Goal: Task Accomplishment & Management: Use online tool/utility

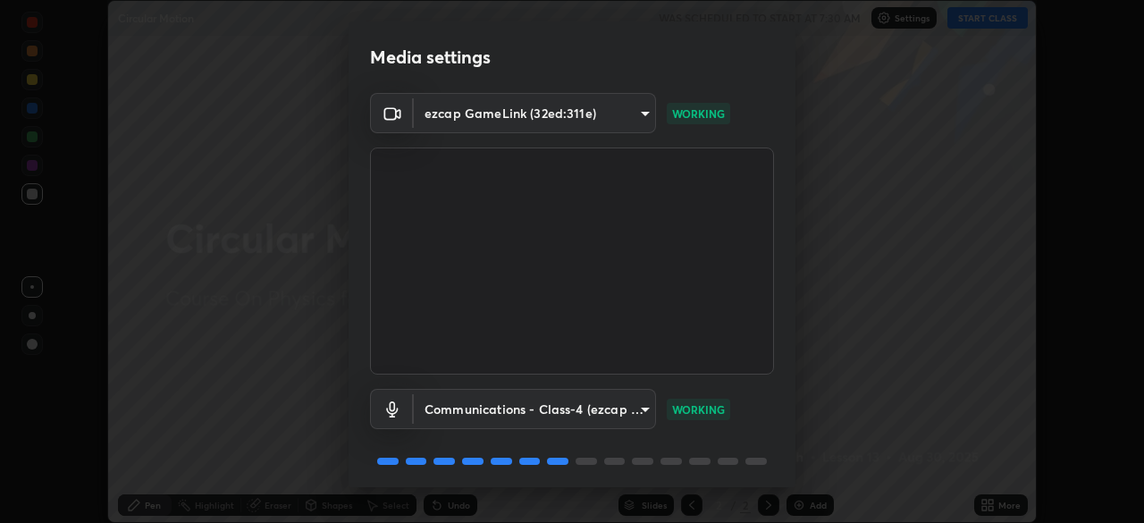
scroll to position [63, 0]
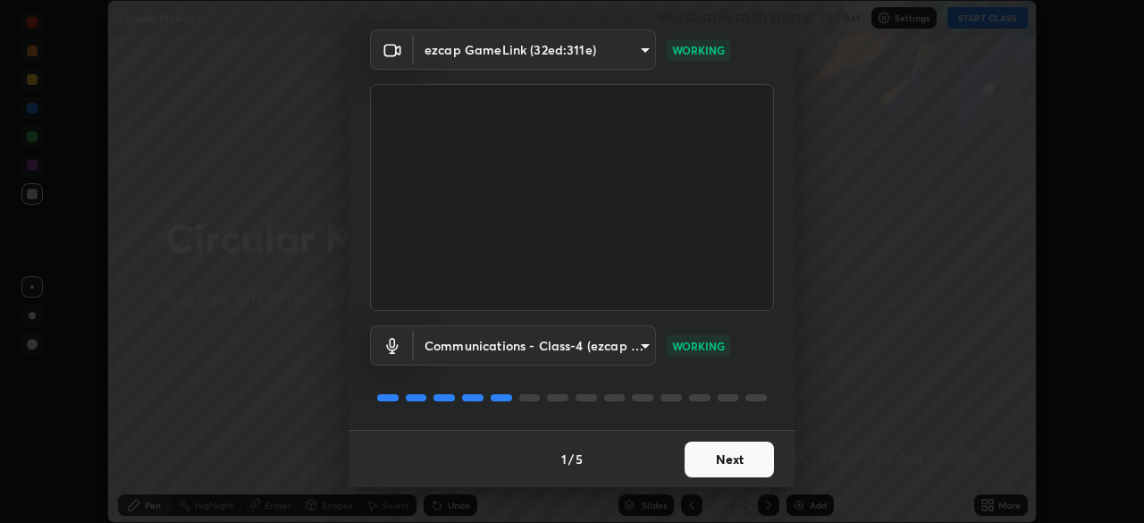
click at [709, 458] on button "Next" at bounding box center [729, 459] width 89 height 36
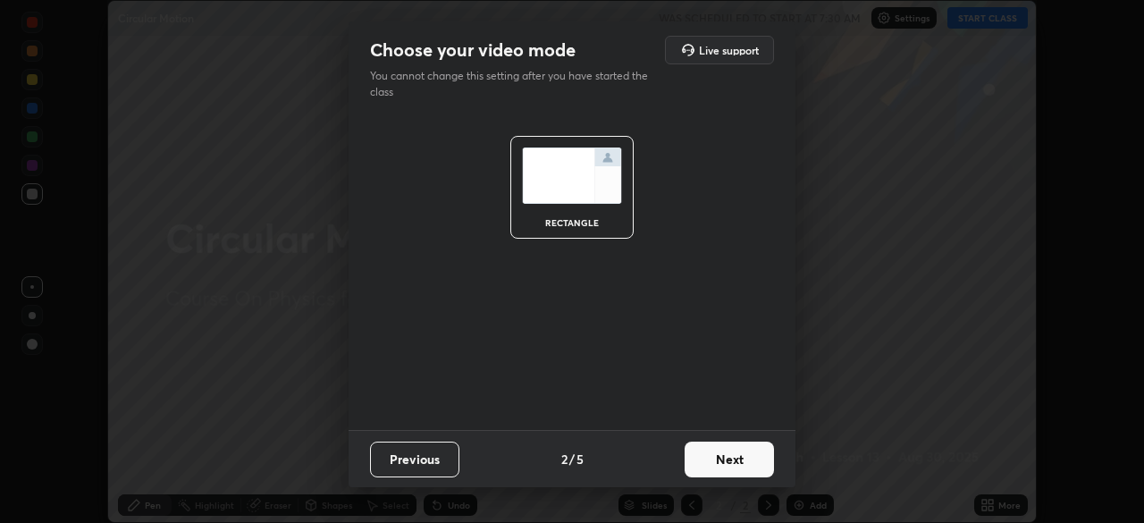
scroll to position [0, 0]
click at [711, 459] on button "Next" at bounding box center [729, 459] width 89 height 36
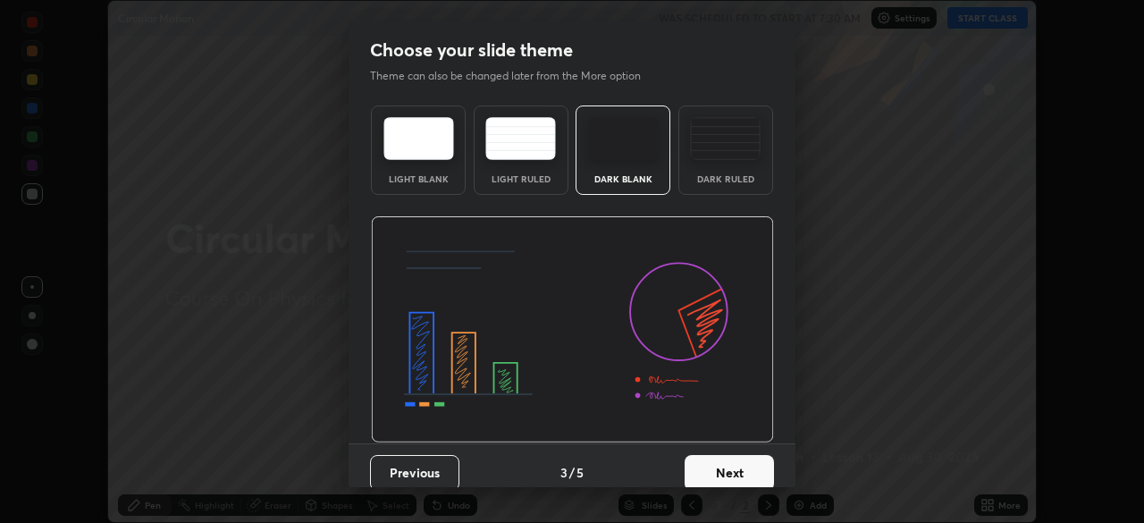
click at [710, 462] on button "Next" at bounding box center [729, 473] width 89 height 36
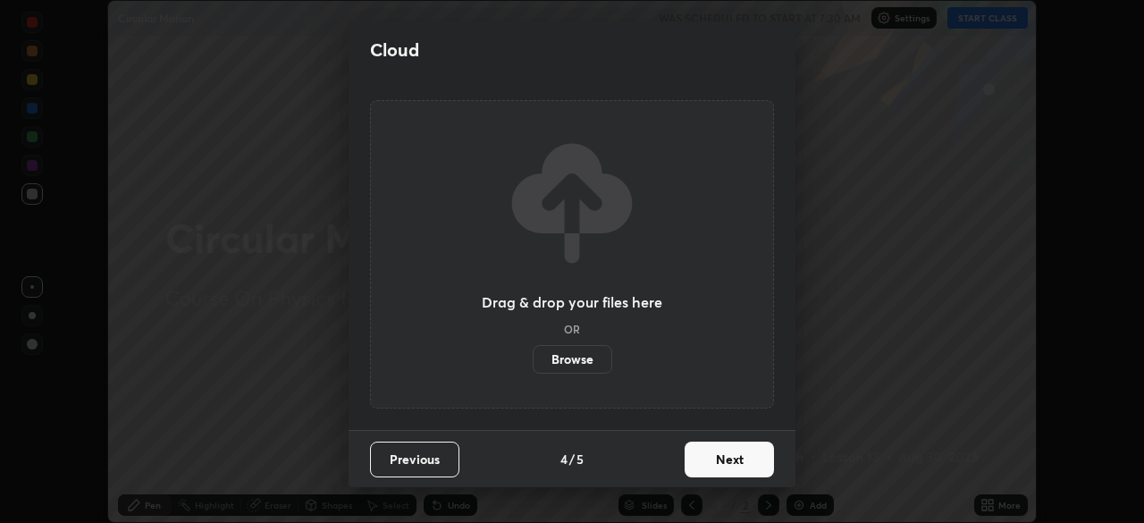
click at [711, 466] on button "Next" at bounding box center [729, 459] width 89 height 36
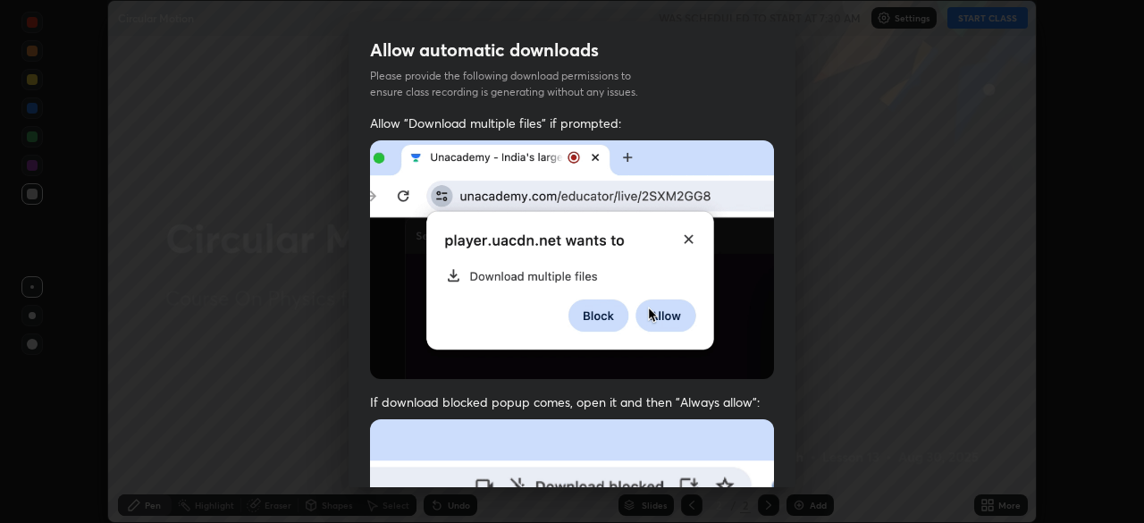
click at [711, 466] on div "Allow "Download multiple files" if prompted: If download blocked popup comes, o…" at bounding box center [572, 490] width 447 height 753
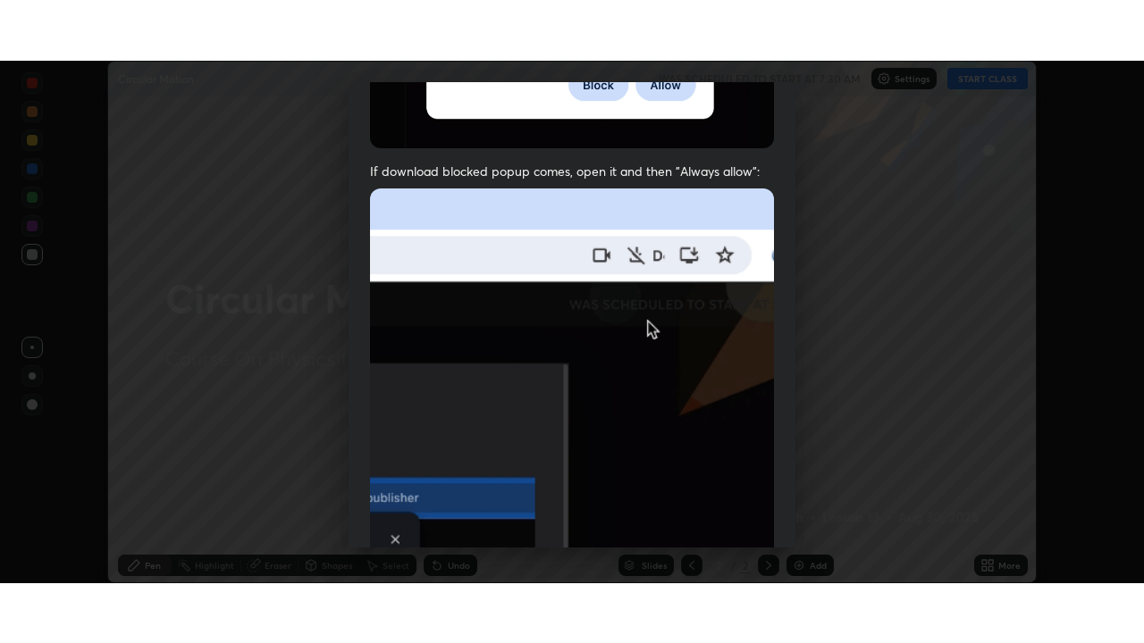
scroll to position [428, 0]
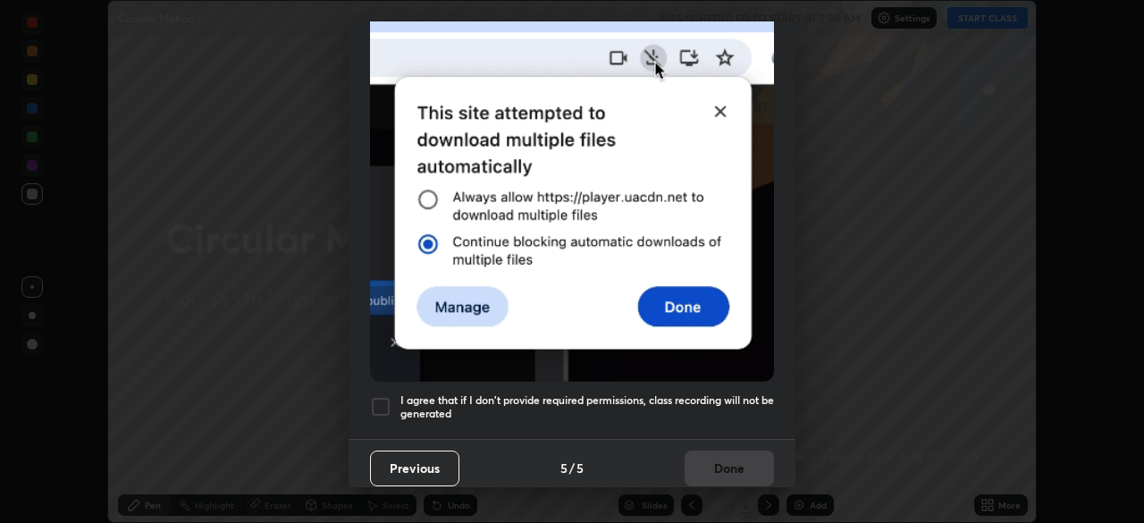
click at [386, 405] on div at bounding box center [380, 406] width 21 height 21
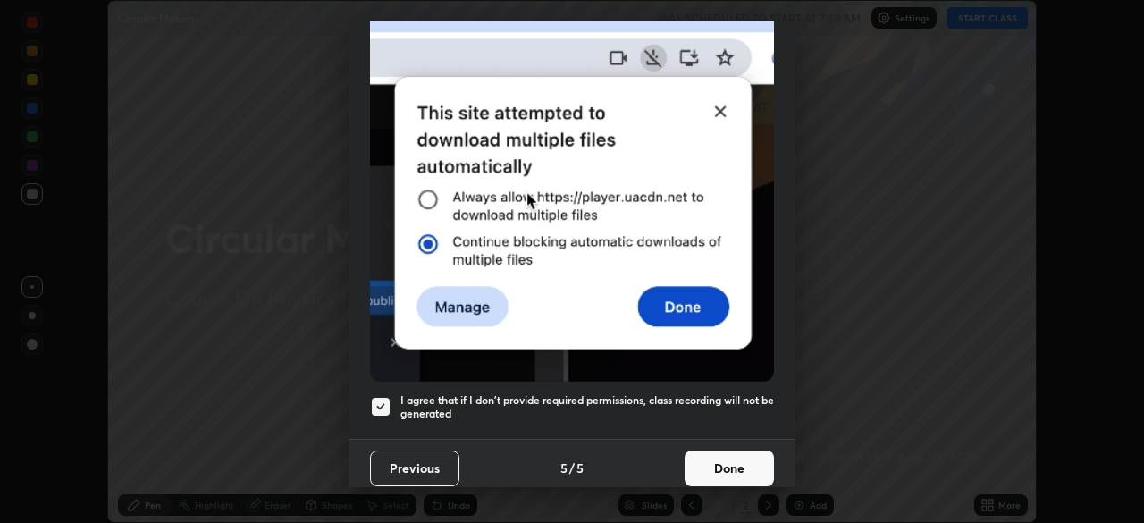
click at [698, 459] on button "Done" at bounding box center [729, 468] width 89 height 36
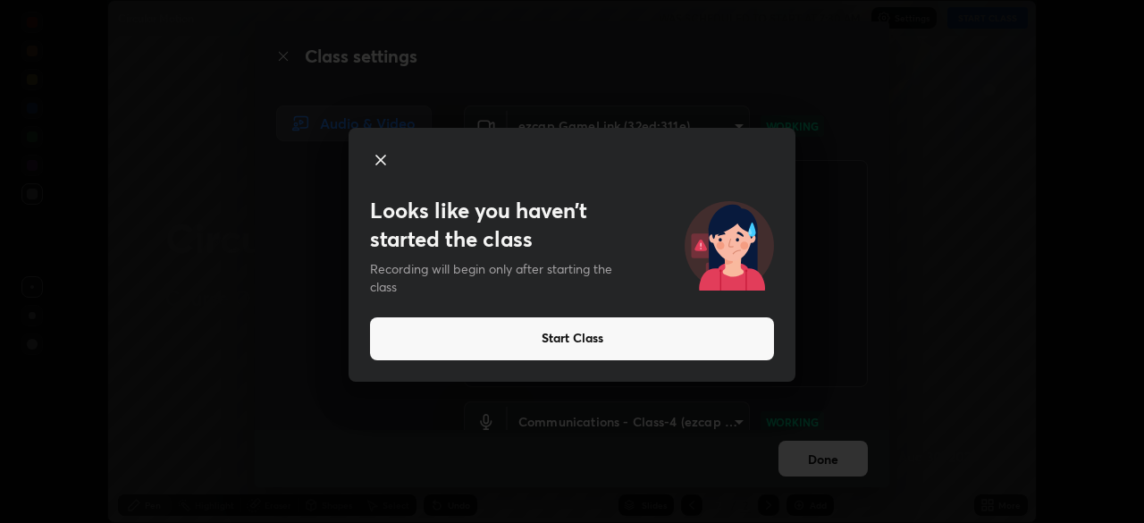
click at [568, 341] on button "Start Class" at bounding box center [572, 338] width 404 height 43
click at [383, 156] on icon at bounding box center [380, 160] width 9 height 9
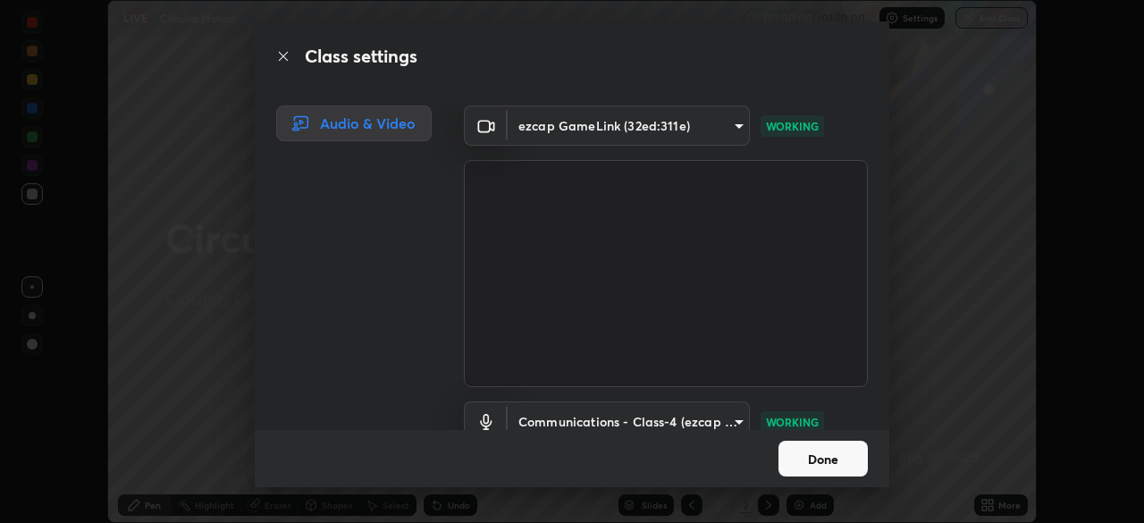
click at [828, 466] on button "Done" at bounding box center [822, 459] width 89 height 36
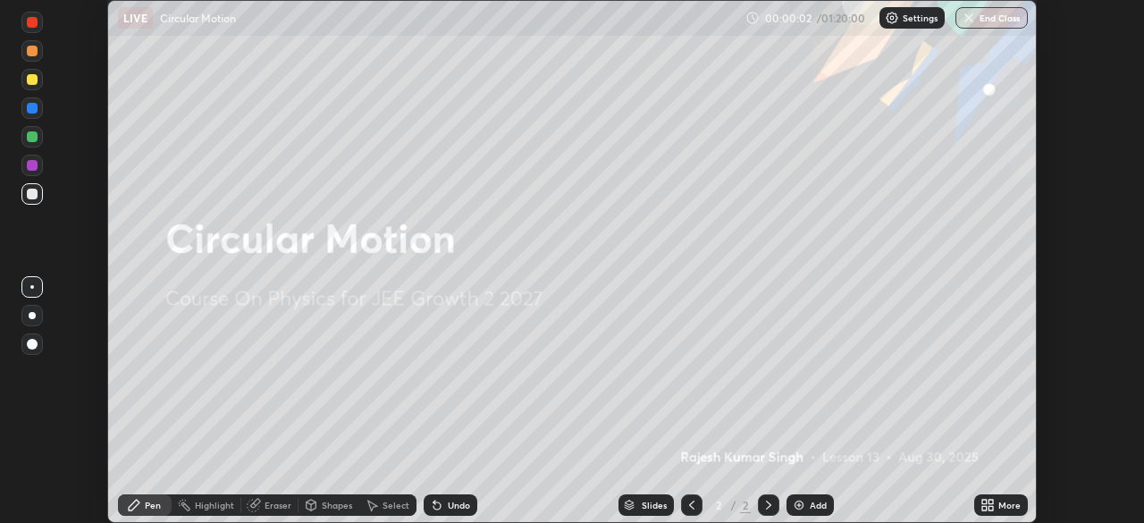
click at [810, 504] on div "Add" at bounding box center [818, 504] width 17 height 9
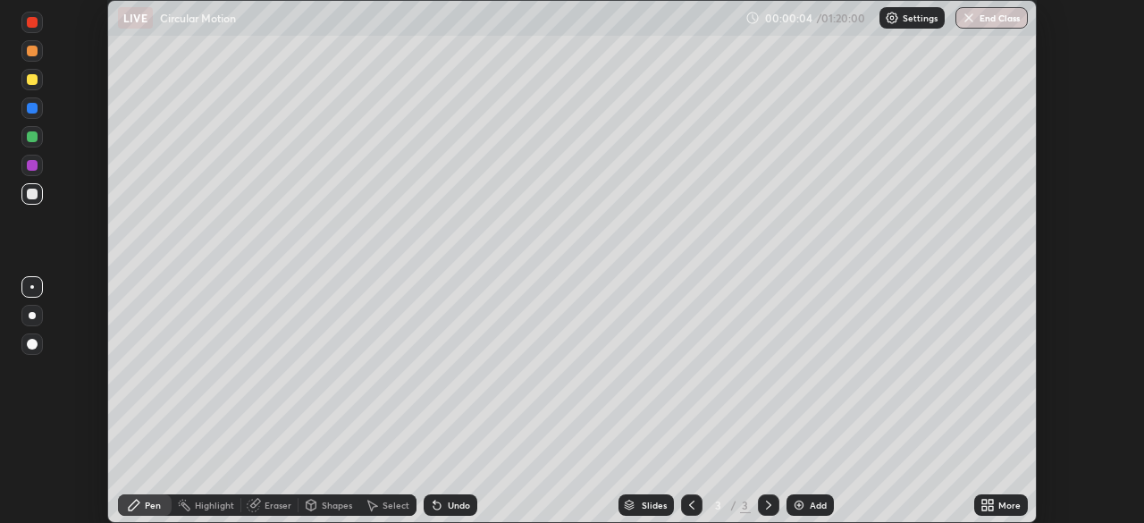
click at [35, 81] on div at bounding box center [32, 79] width 11 height 11
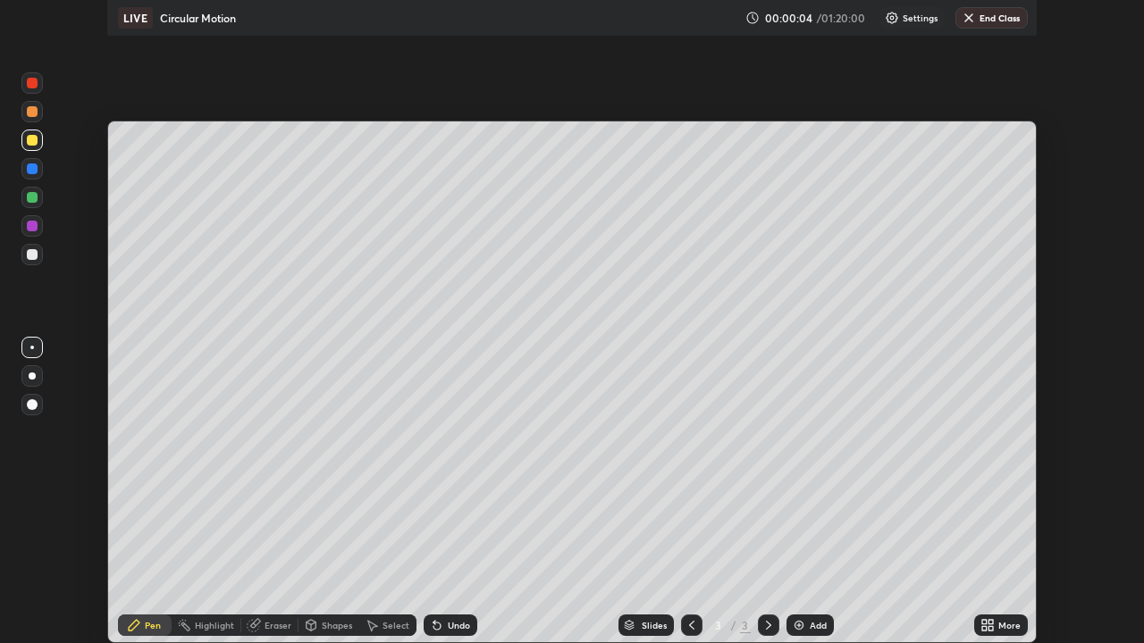
scroll to position [643, 1144]
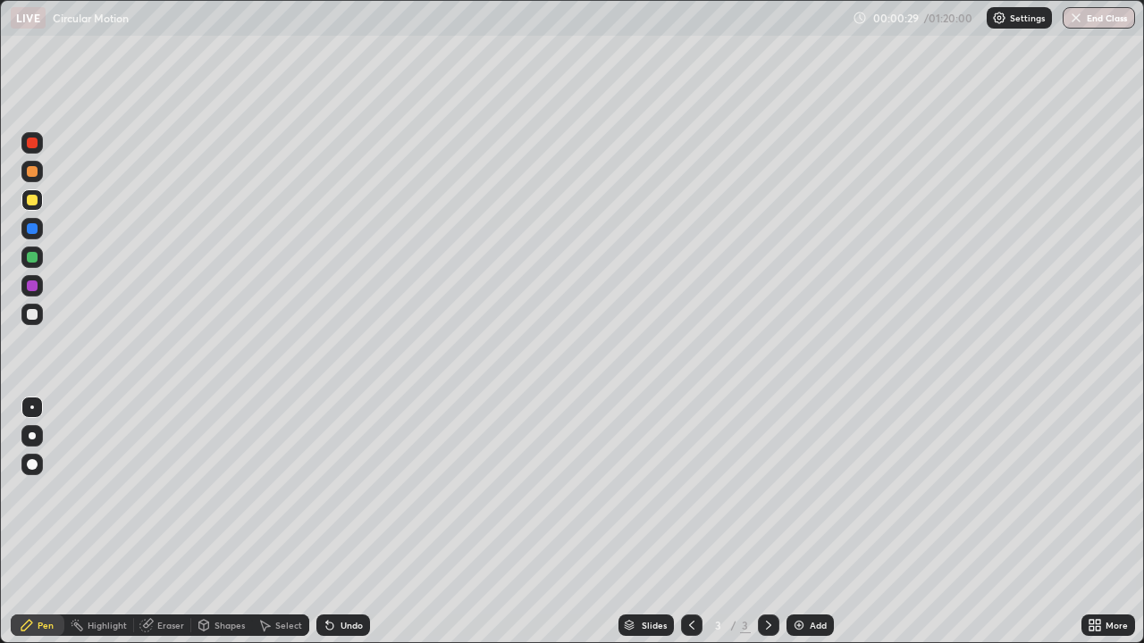
click at [37, 315] on div at bounding box center [32, 314] width 11 height 11
click at [32, 201] on div at bounding box center [32, 200] width 11 height 11
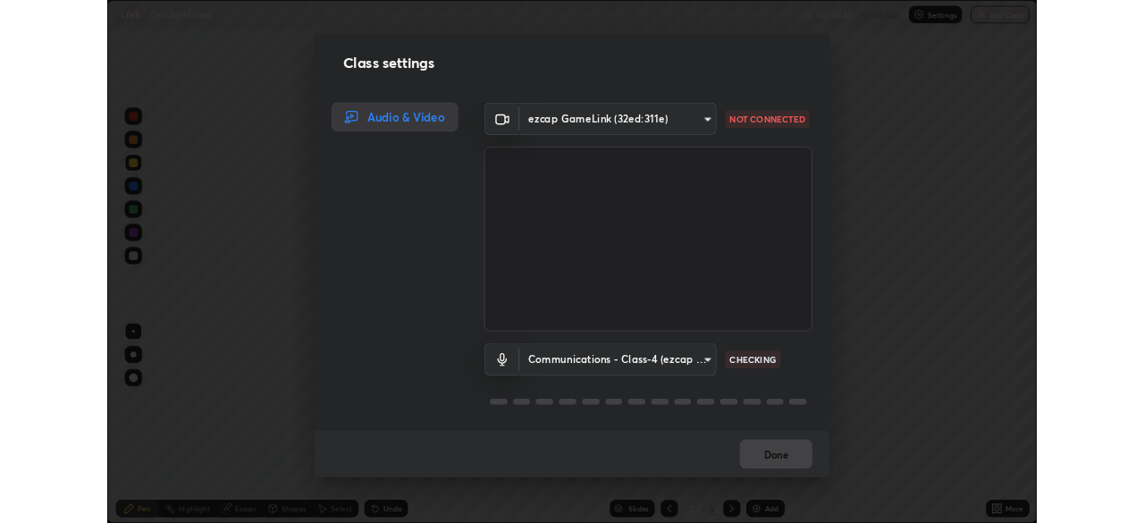
scroll to position [2, 0]
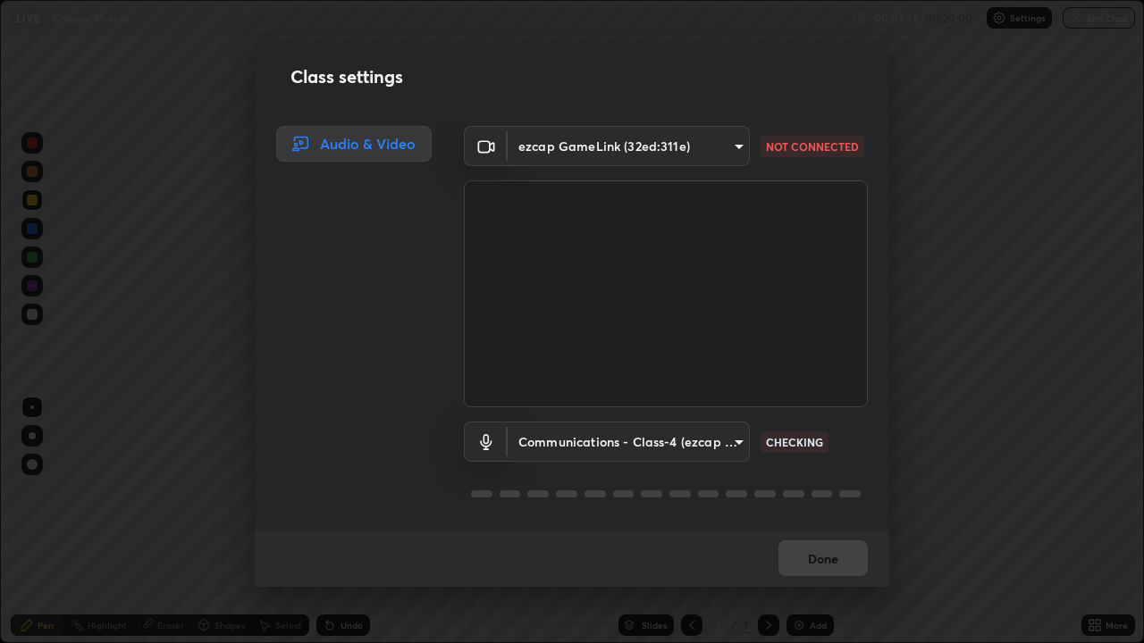
click at [65, 522] on div "Class settings Audio & Video ezcap GameLink (32ed:311e) bb566a6a0eaba72c4f94d2b…" at bounding box center [572, 321] width 1144 height 643
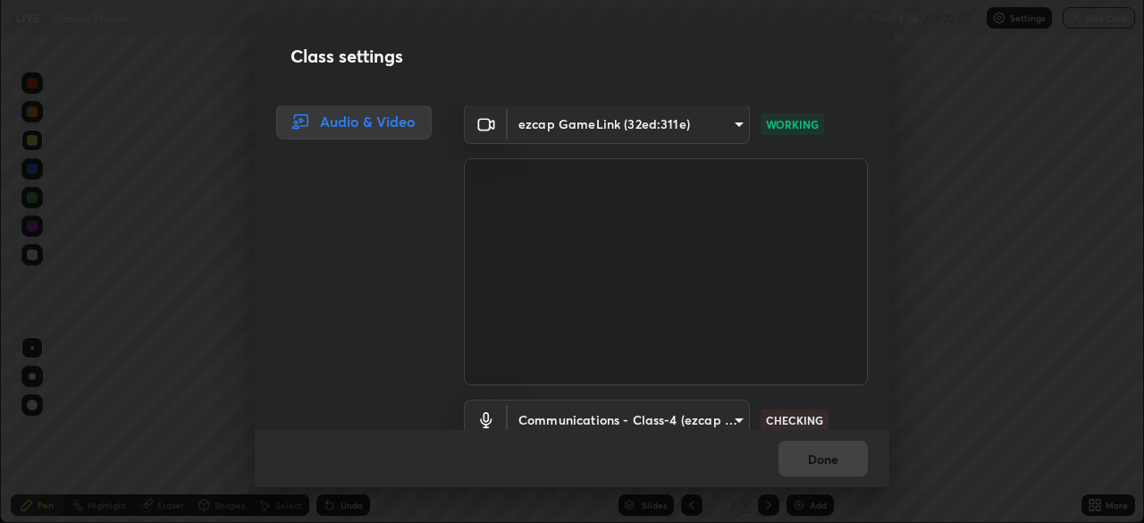
scroll to position [88848, 88227]
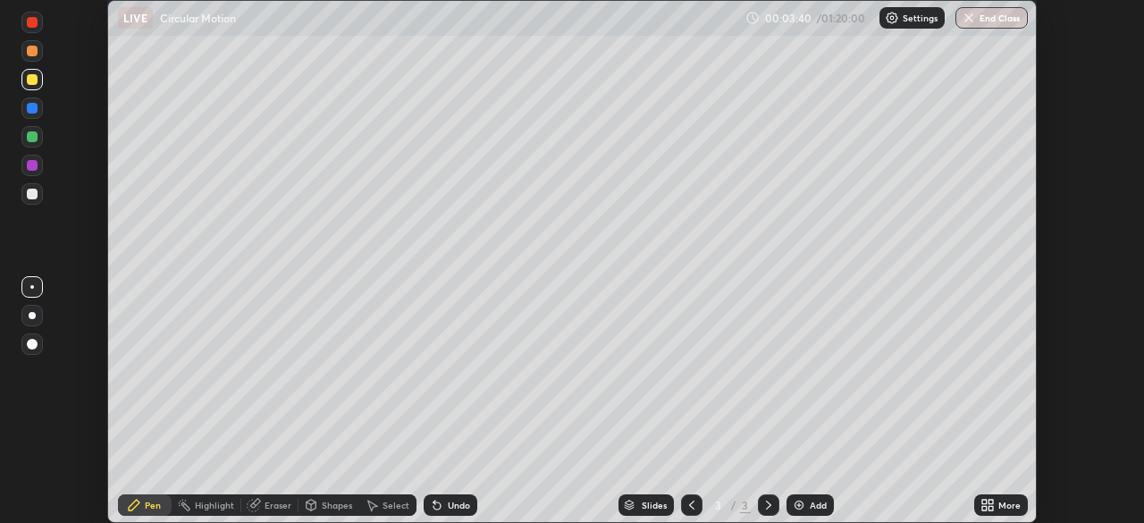
scroll to position [523, 1143]
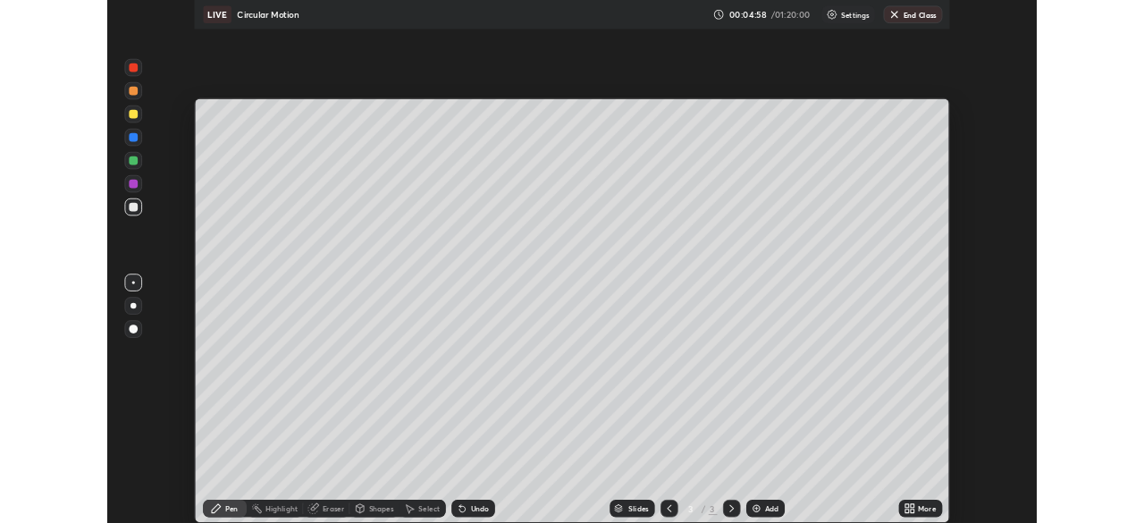
scroll to position [643, 1144]
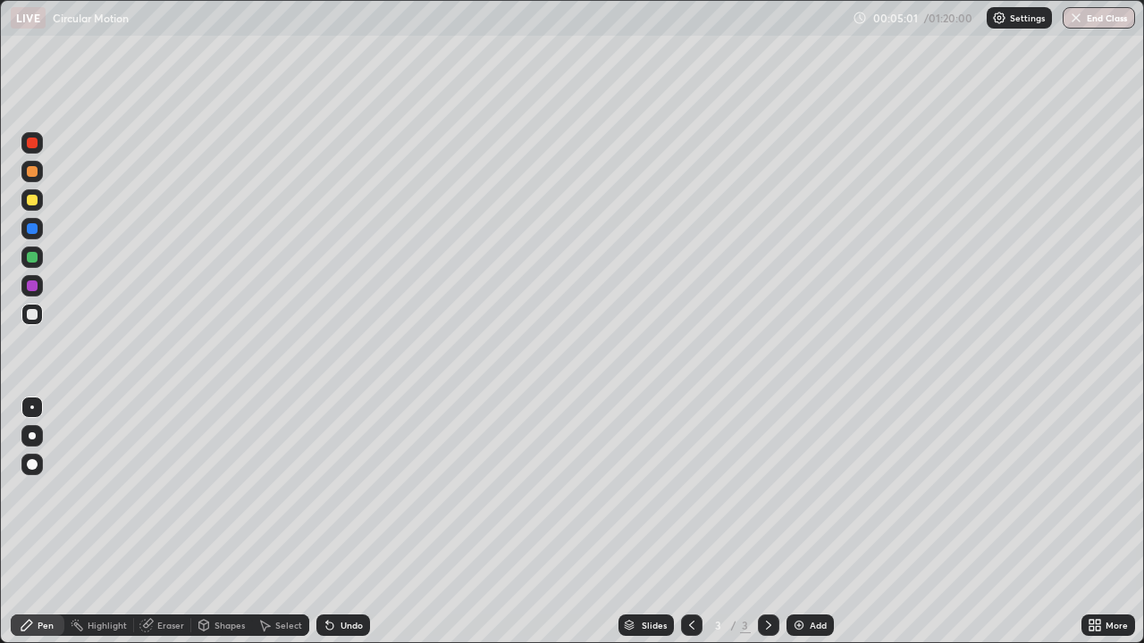
click at [344, 522] on div "Undo" at bounding box center [352, 625] width 22 height 9
click at [346, 522] on div "Undo" at bounding box center [352, 625] width 22 height 9
click at [345, 522] on div "Undo" at bounding box center [352, 625] width 22 height 9
click at [342, 522] on div "Undo" at bounding box center [352, 625] width 22 height 9
click at [343, 522] on div "Undo" at bounding box center [352, 625] width 22 height 9
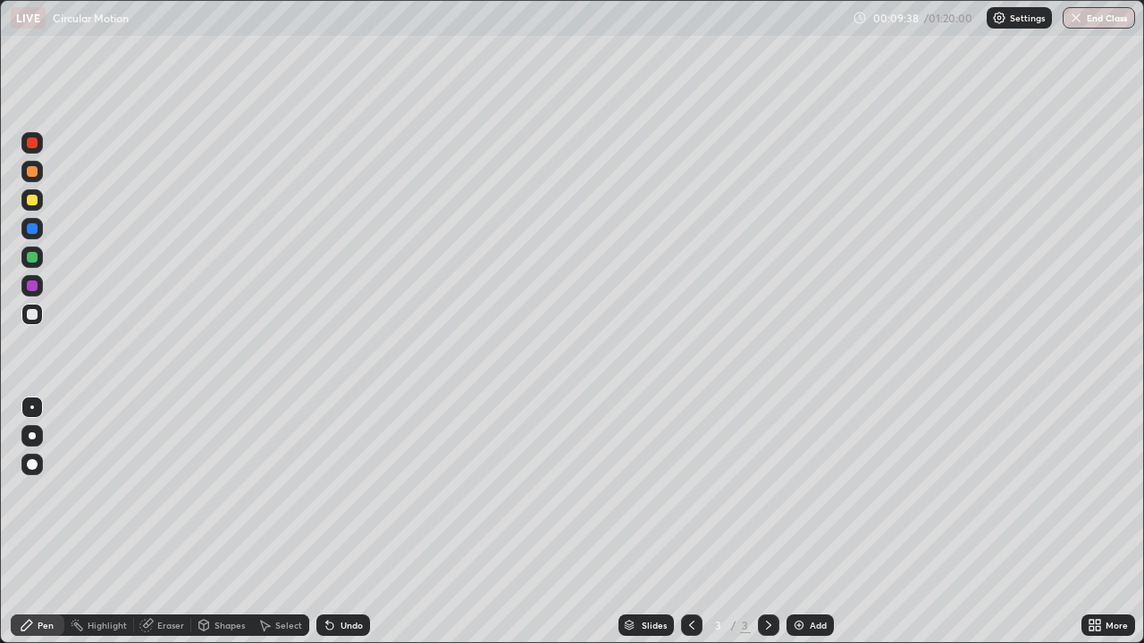
click at [346, 522] on div "Undo" at bounding box center [352, 625] width 22 height 9
click at [806, 522] on div "Add" at bounding box center [809, 625] width 47 height 21
click at [34, 199] on div at bounding box center [32, 200] width 11 height 11
click at [222, 522] on div "Shapes" at bounding box center [229, 625] width 30 height 9
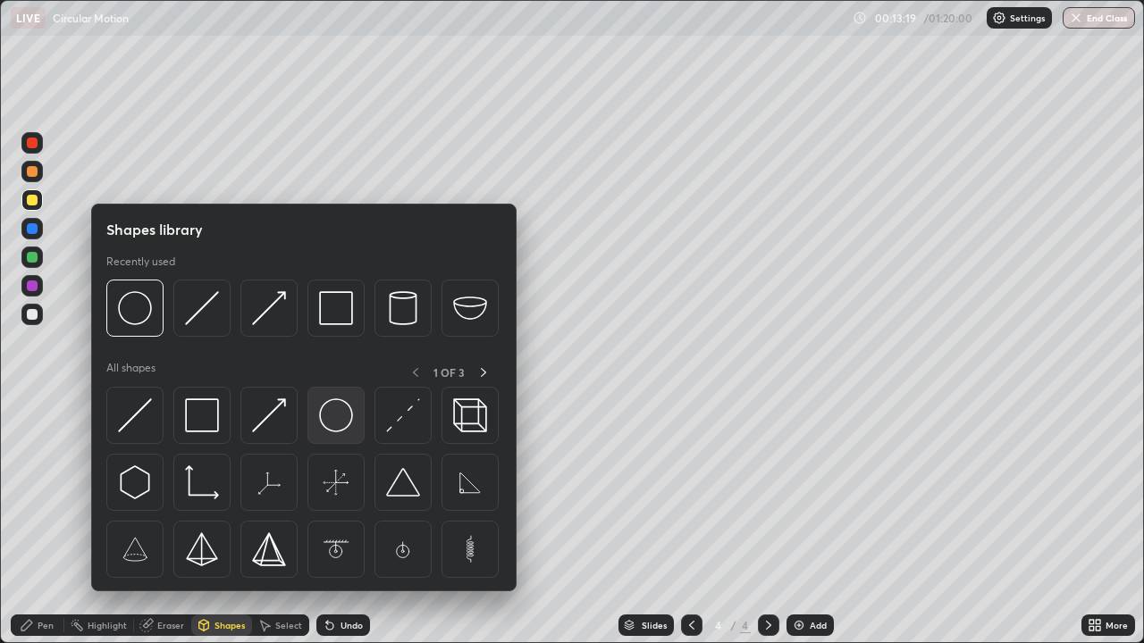
click at [339, 425] on img at bounding box center [336, 416] width 34 height 34
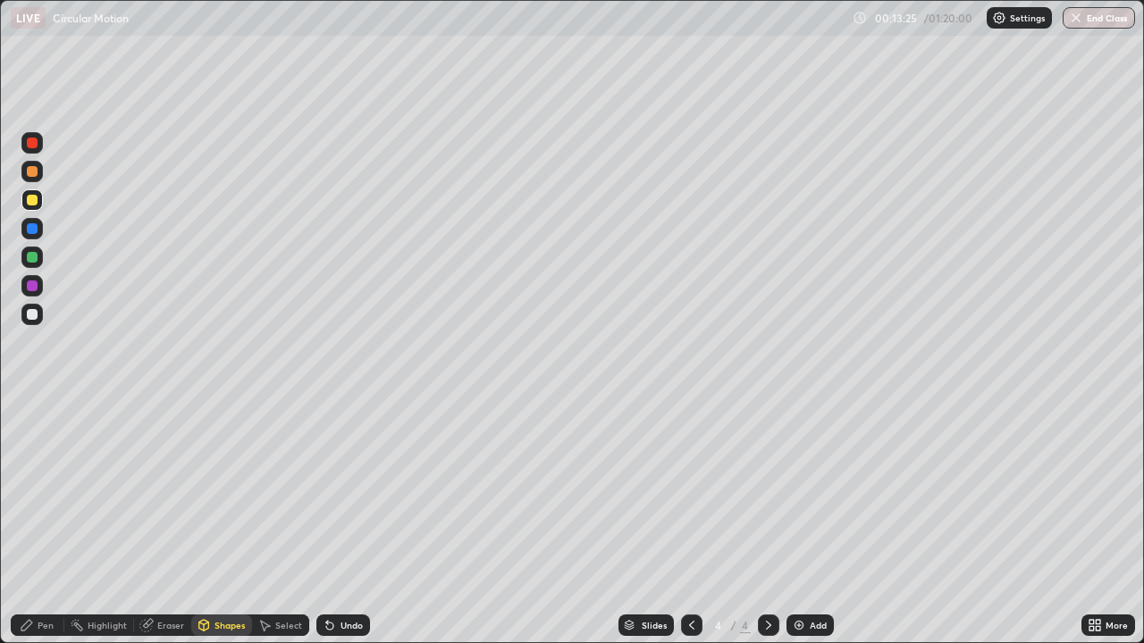
click at [55, 522] on div "Pen" at bounding box center [38, 625] width 54 height 21
click at [170, 522] on div "Eraser" at bounding box center [170, 625] width 27 height 9
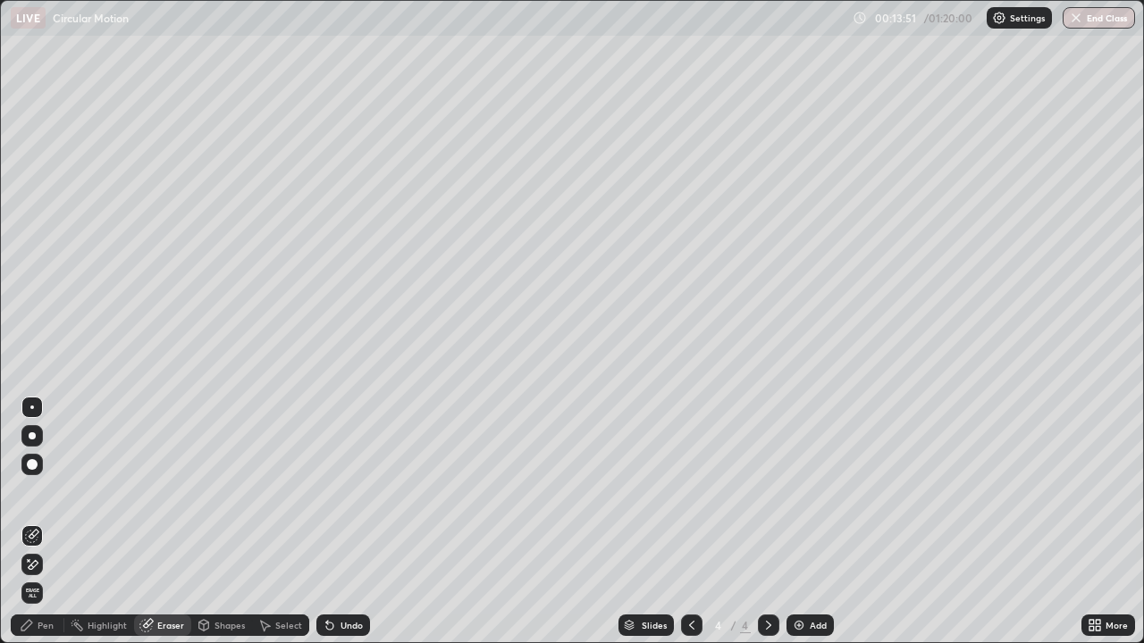
click at [51, 522] on div "Pen" at bounding box center [38, 625] width 54 height 21
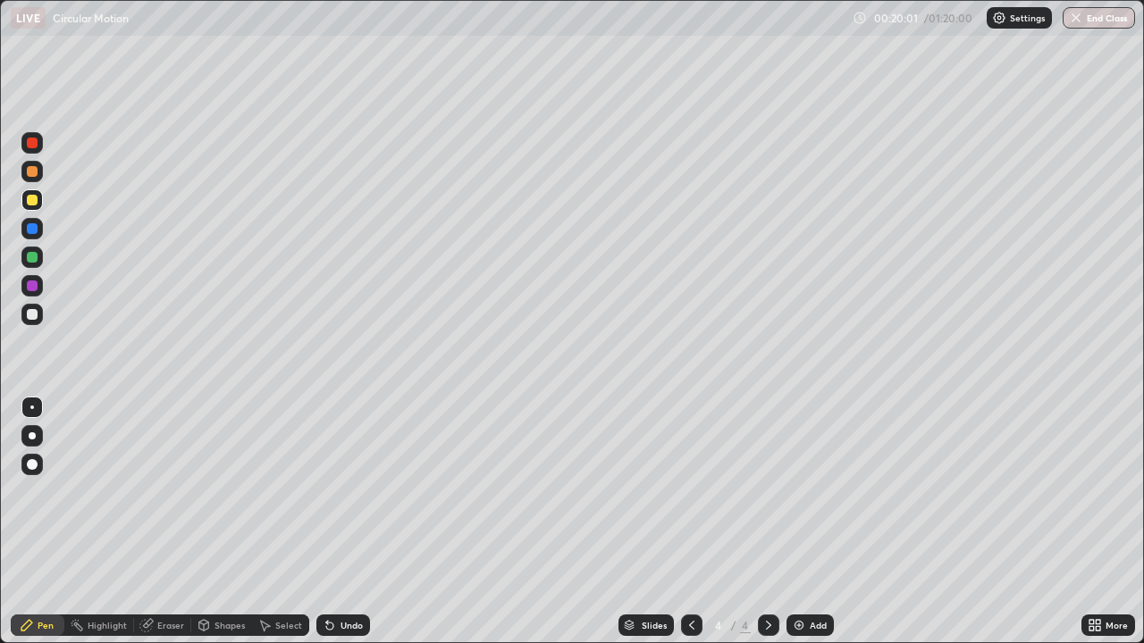
click at [166, 522] on div "Eraser" at bounding box center [170, 625] width 27 height 9
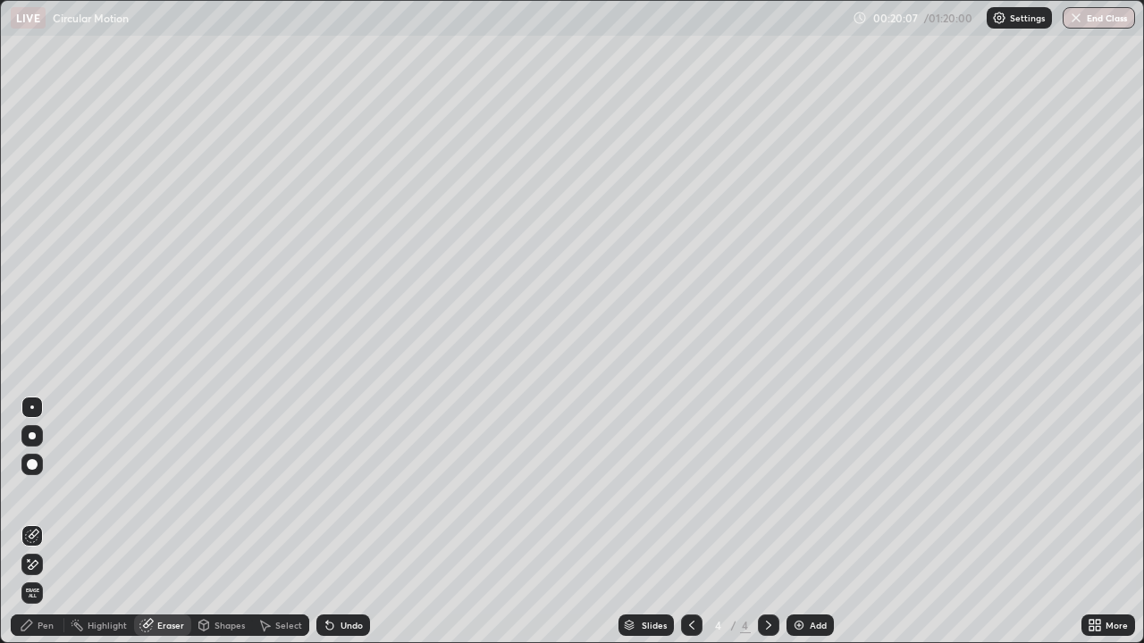
click at [38, 522] on icon at bounding box center [32, 565] width 14 height 15
click at [51, 522] on div "Pen" at bounding box center [46, 625] width 16 height 9
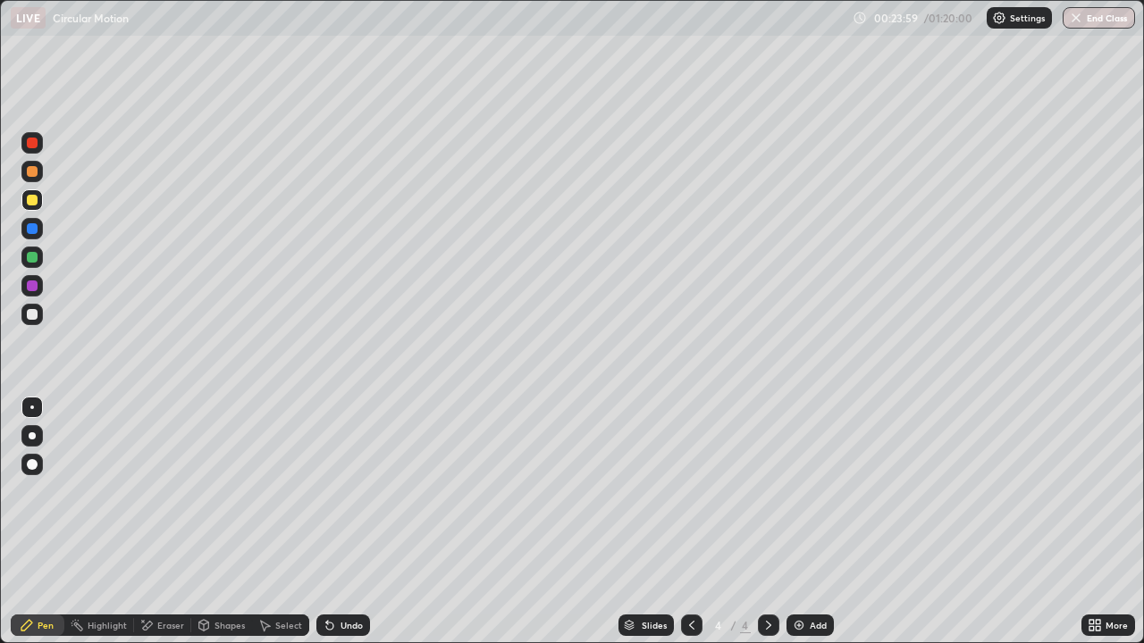
click at [34, 315] on div at bounding box center [32, 314] width 11 height 11
click at [174, 522] on div "Eraser" at bounding box center [170, 625] width 27 height 9
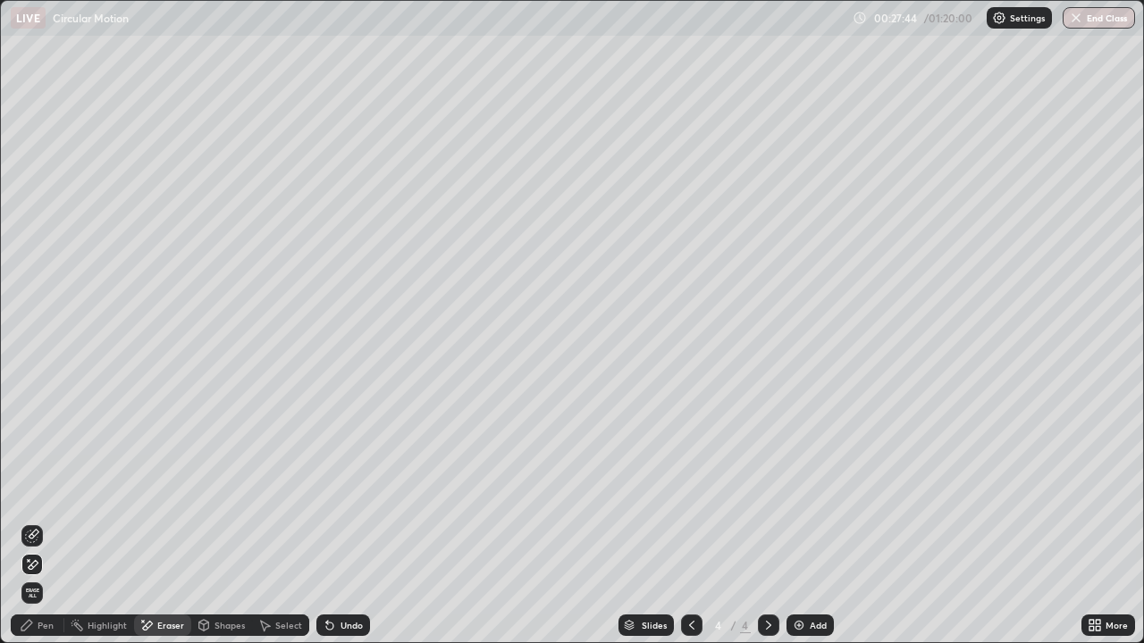
click at [47, 522] on div "Pen" at bounding box center [38, 625] width 54 height 21
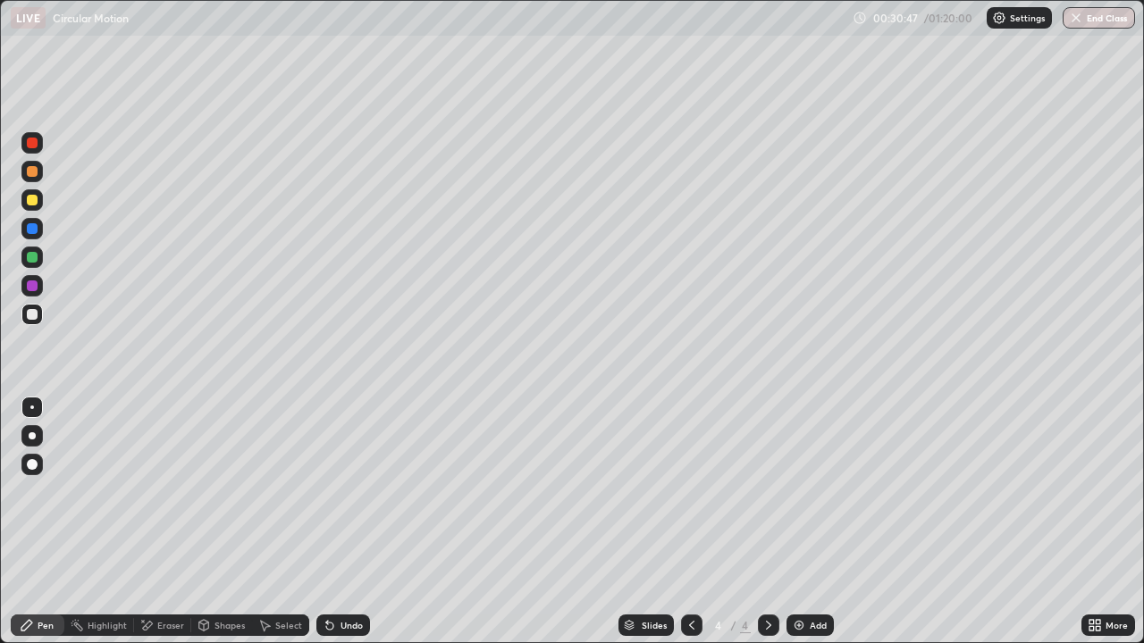
click at [348, 522] on div "Undo" at bounding box center [343, 625] width 54 height 21
click at [354, 522] on div "Undo" at bounding box center [352, 625] width 22 height 9
click at [164, 522] on div "Eraser" at bounding box center [170, 625] width 27 height 9
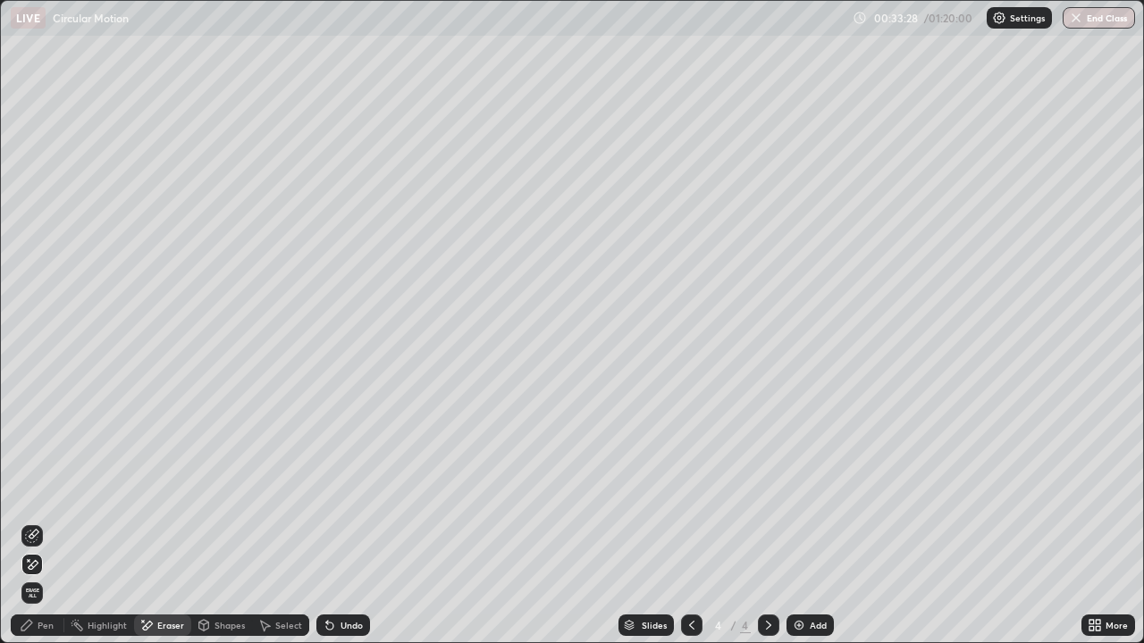
click at [33, 522] on icon at bounding box center [27, 625] width 14 height 14
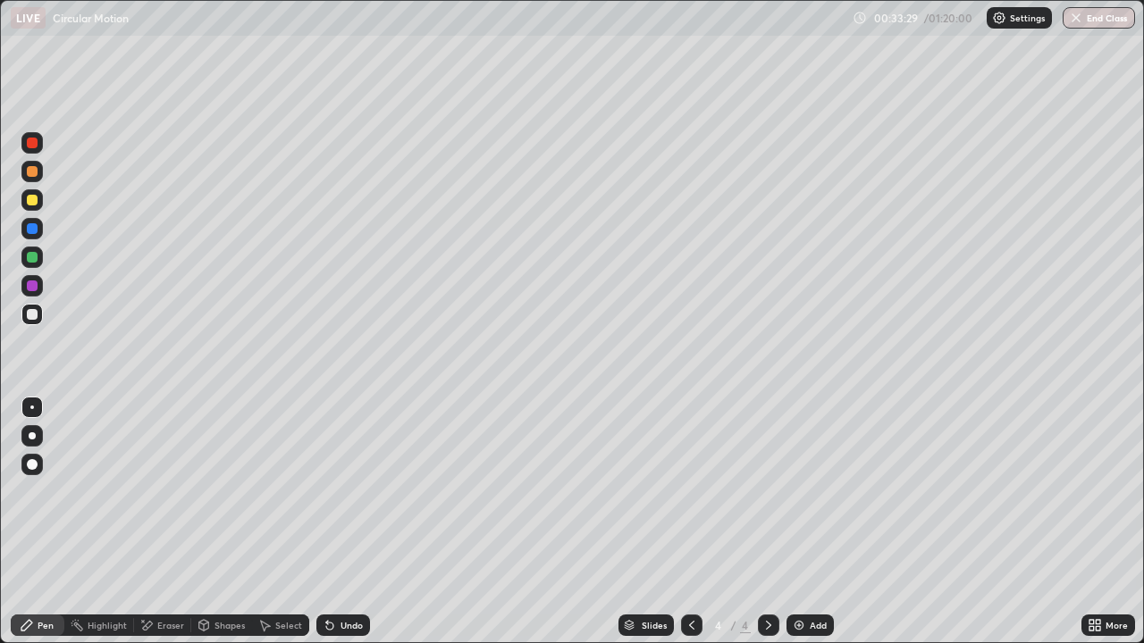
click at [34, 198] on div at bounding box center [32, 200] width 11 height 11
click at [345, 522] on div "Undo" at bounding box center [352, 625] width 22 height 9
click at [343, 522] on div "Undo" at bounding box center [352, 625] width 22 height 9
click at [30, 318] on div at bounding box center [32, 314] width 11 height 11
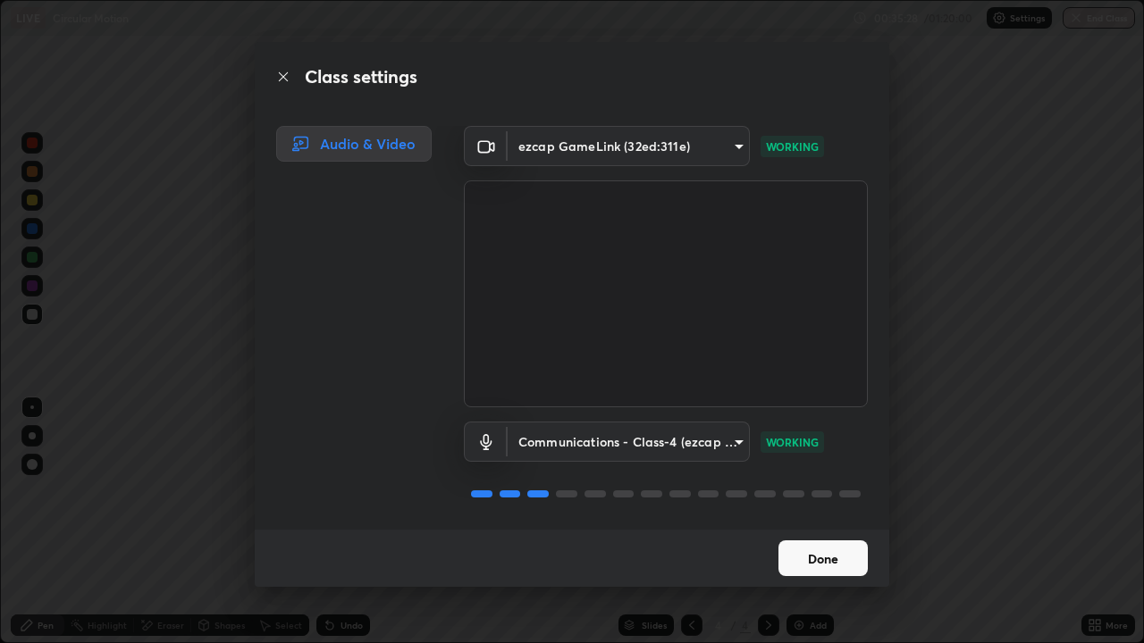
click at [806, 522] on button "Done" at bounding box center [822, 559] width 89 height 36
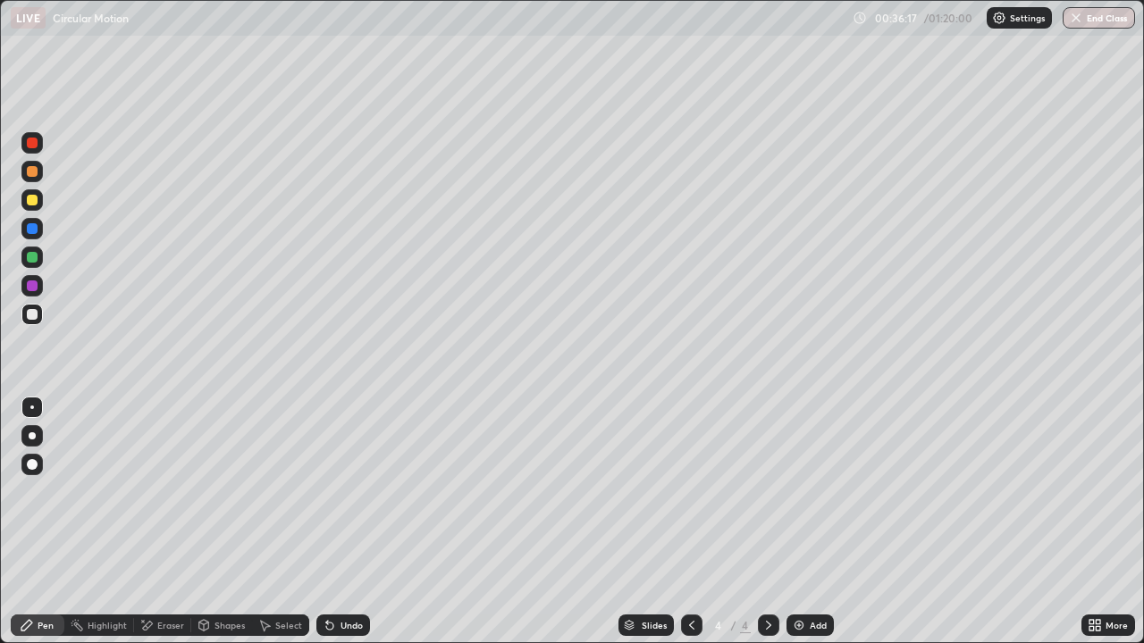
click at [33, 202] on div at bounding box center [32, 200] width 11 height 11
click at [794, 522] on img at bounding box center [799, 625] width 14 height 14
click at [35, 256] on div at bounding box center [32, 257] width 11 height 11
click at [224, 522] on div "Shapes" at bounding box center [229, 625] width 30 height 9
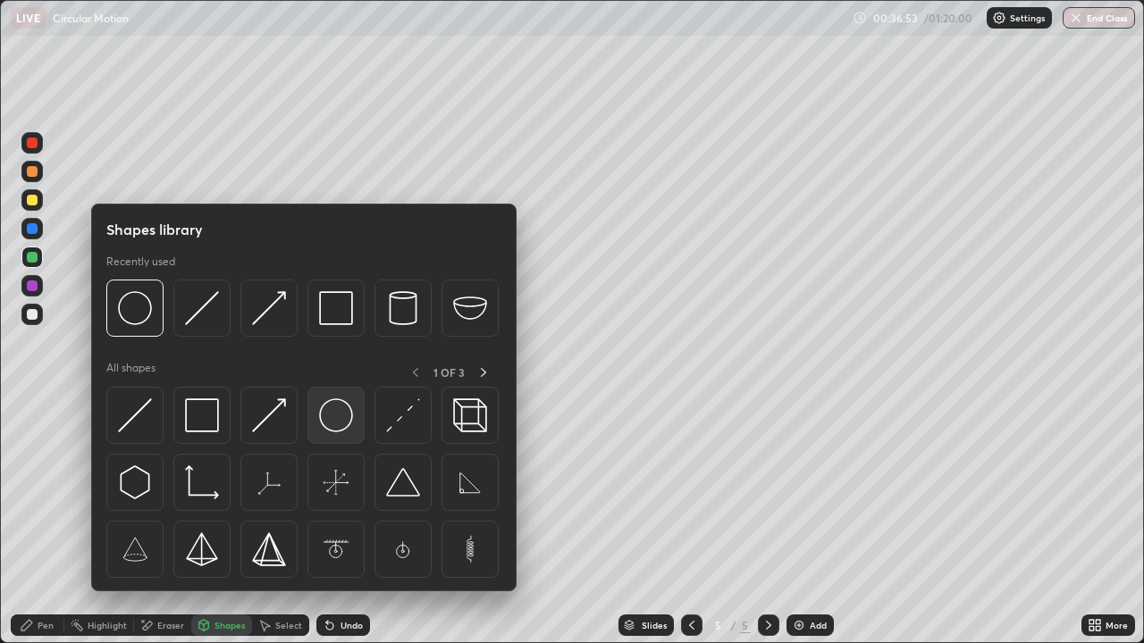
click at [339, 423] on img at bounding box center [336, 416] width 34 height 34
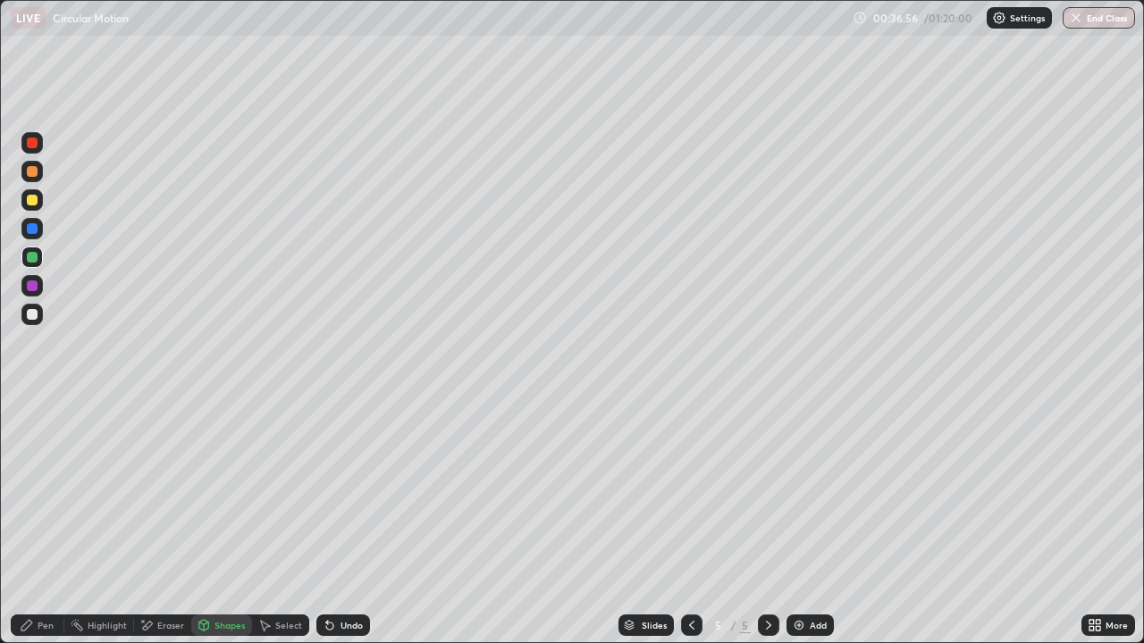
click at [53, 522] on div "Pen" at bounding box center [46, 625] width 16 height 9
click at [29, 205] on div at bounding box center [32, 200] width 11 height 11
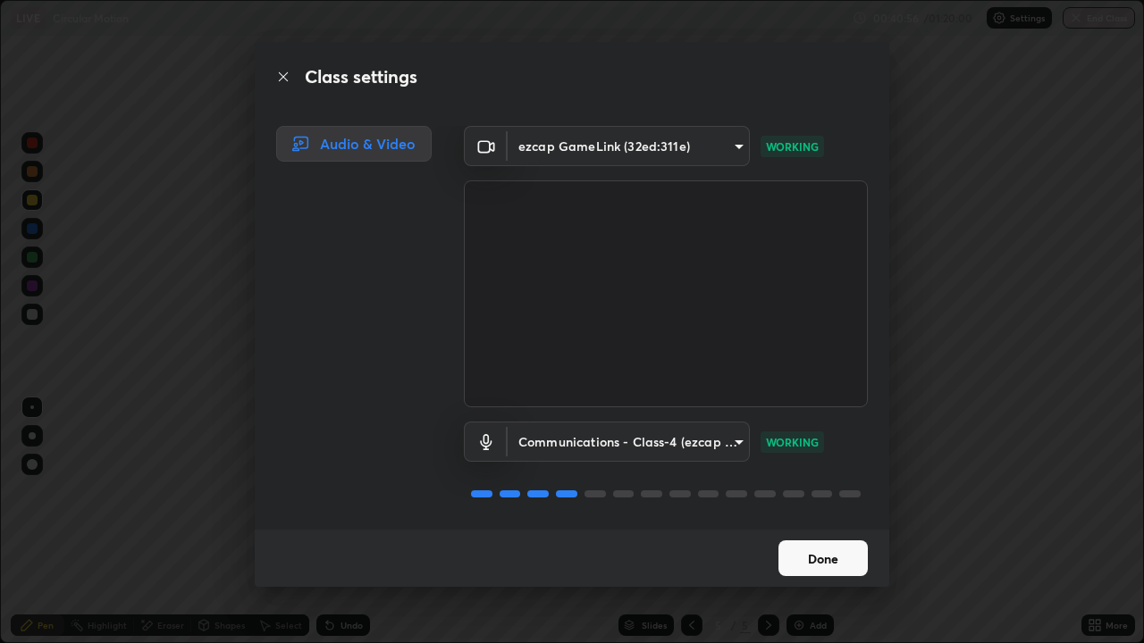
click at [824, 522] on button "Done" at bounding box center [822, 559] width 89 height 36
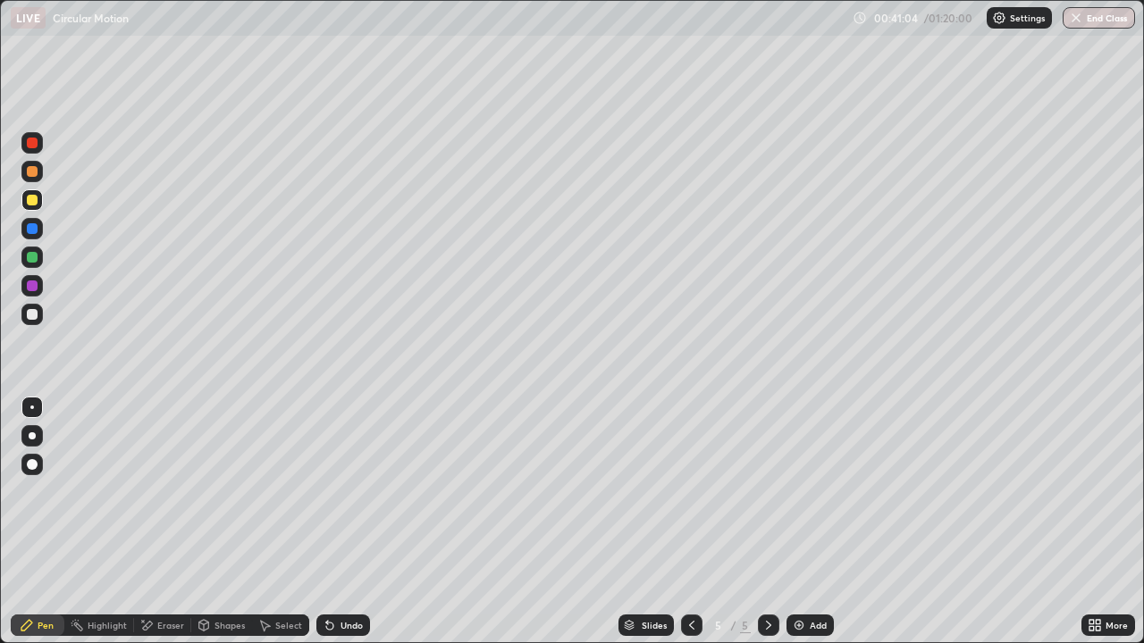
click at [690, 522] on icon at bounding box center [692, 625] width 14 height 14
click at [767, 522] on icon at bounding box center [768, 625] width 14 height 14
click at [348, 522] on div "Undo" at bounding box center [352, 625] width 22 height 9
click at [690, 522] on icon at bounding box center [692, 625] width 14 height 14
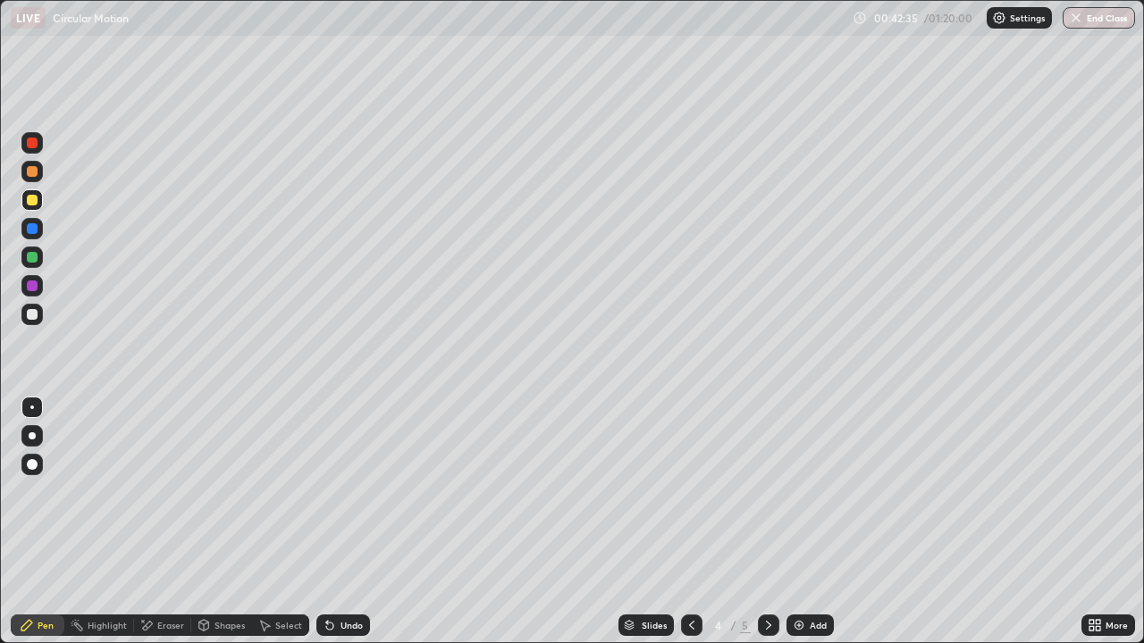
click at [691, 522] on icon at bounding box center [692, 625] width 14 height 14
click at [695, 522] on icon at bounding box center [692, 625] width 14 height 14
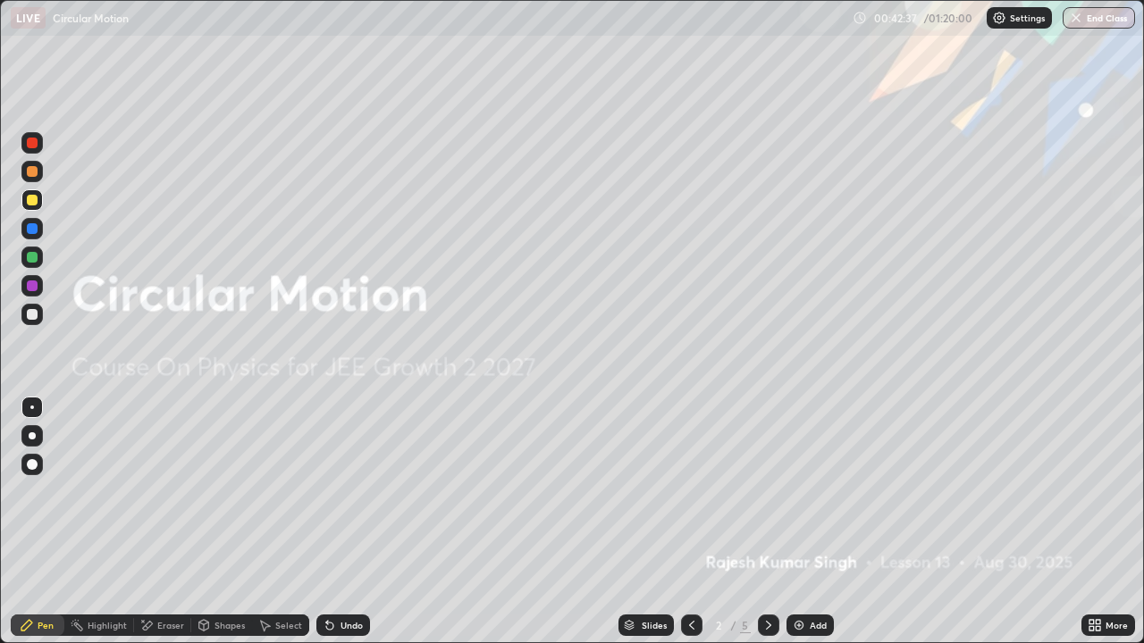
click at [691, 522] on icon at bounding box center [692, 625] width 14 height 14
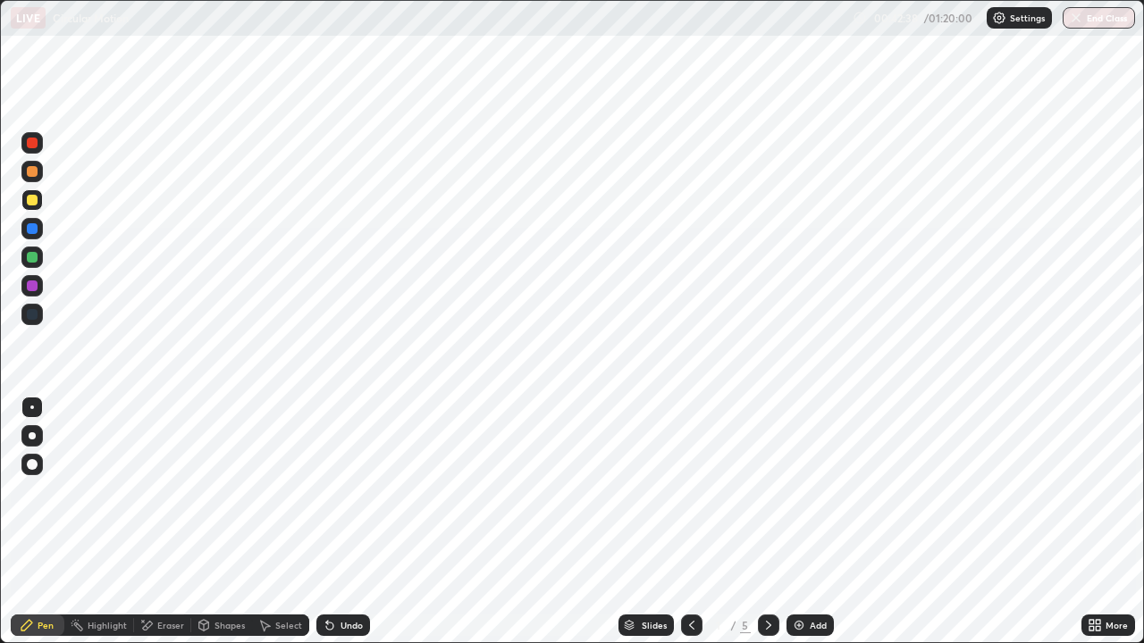
click at [768, 522] on icon at bounding box center [768, 625] width 14 height 14
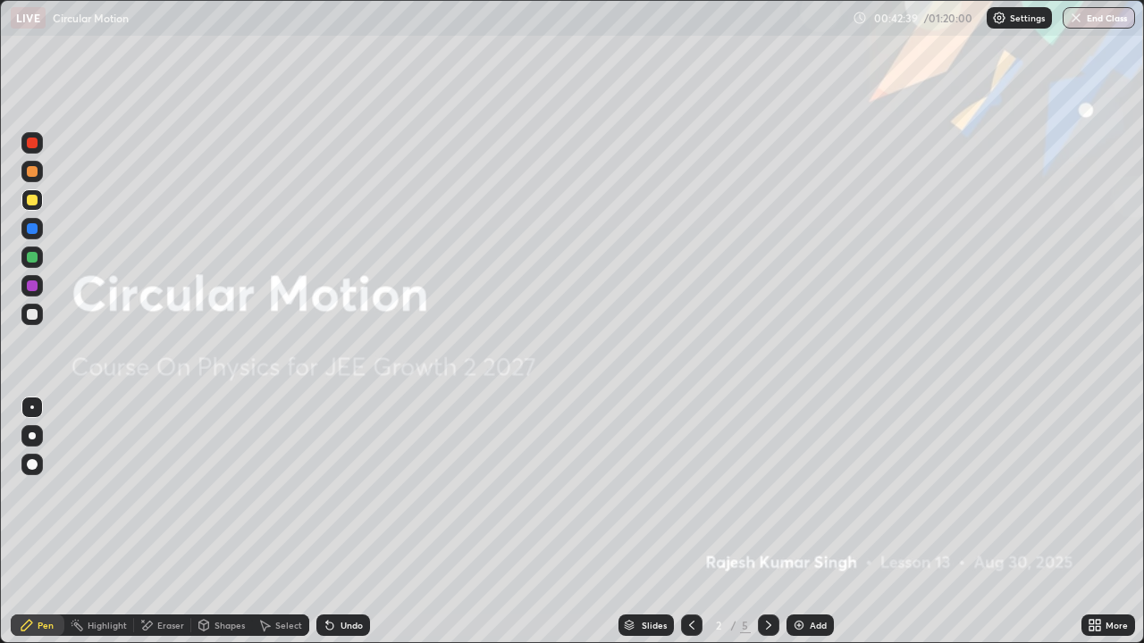
click at [769, 522] on div at bounding box center [768, 625] width 21 height 21
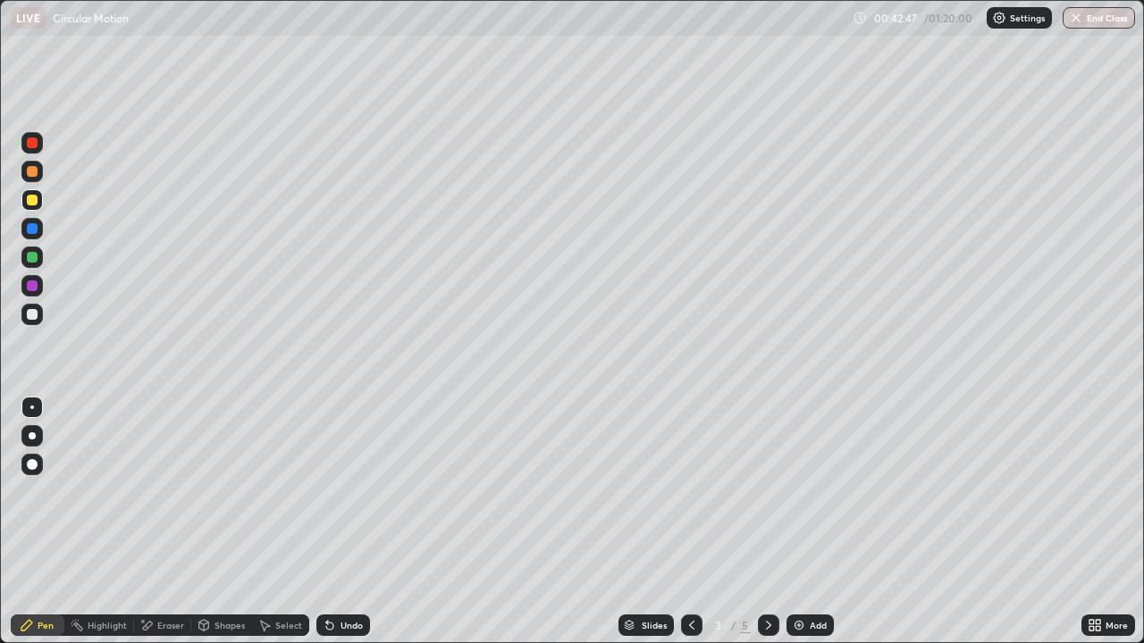
click at [778, 522] on div at bounding box center [768, 625] width 21 height 21
click at [767, 522] on icon at bounding box center [768, 625] width 14 height 14
click at [31, 200] on div at bounding box center [32, 200] width 11 height 11
click at [167, 522] on div "Eraser" at bounding box center [170, 625] width 27 height 9
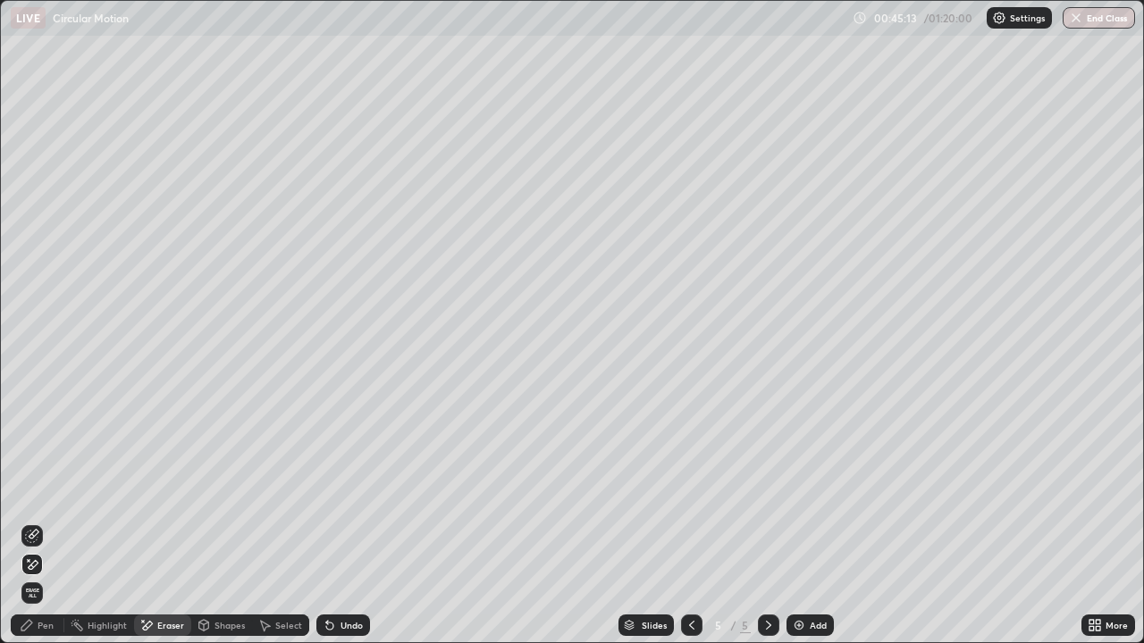
click at [47, 522] on div "Pen" at bounding box center [46, 625] width 16 height 9
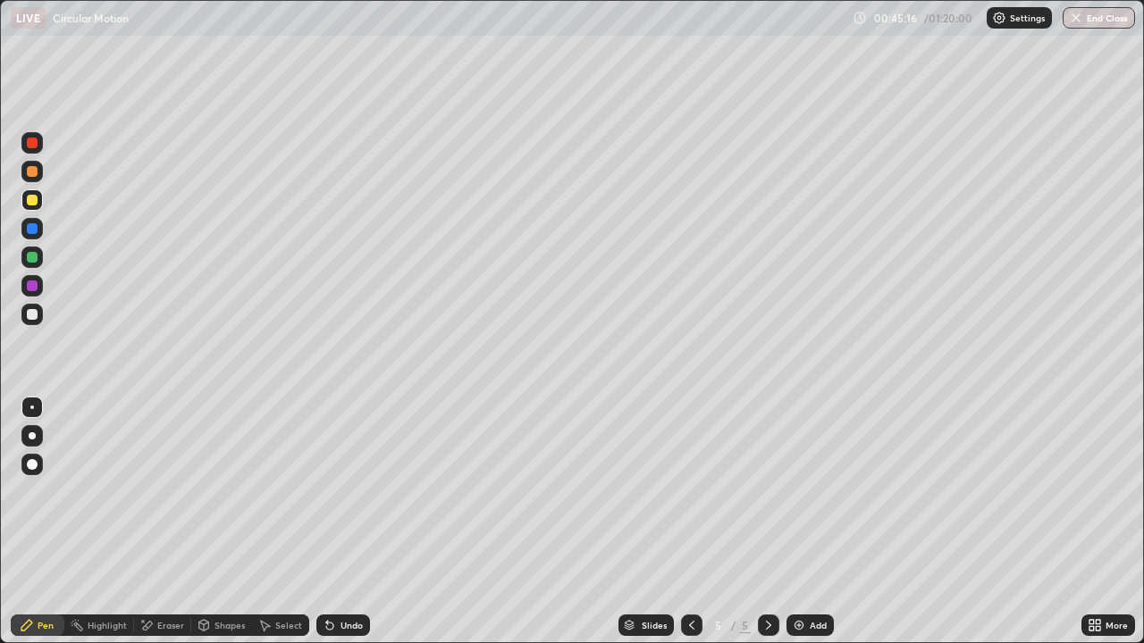
click at [36, 316] on div at bounding box center [32, 314] width 11 height 11
click at [165, 522] on div "Eraser" at bounding box center [170, 625] width 27 height 9
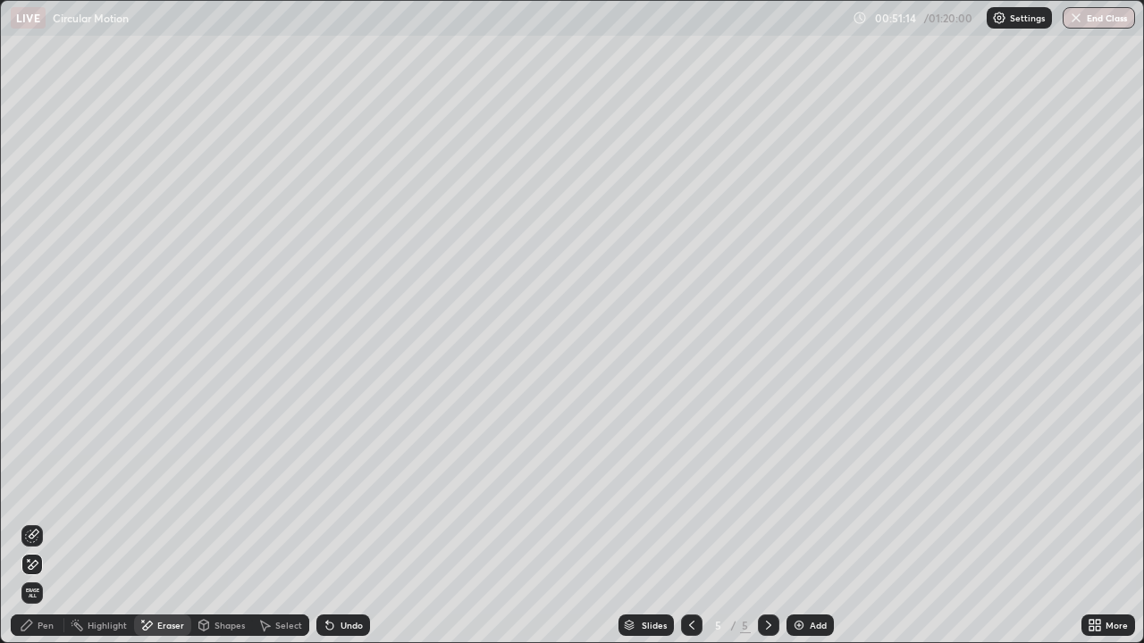
click at [56, 522] on div "Pen" at bounding box center [38, 625] width 54 height 21
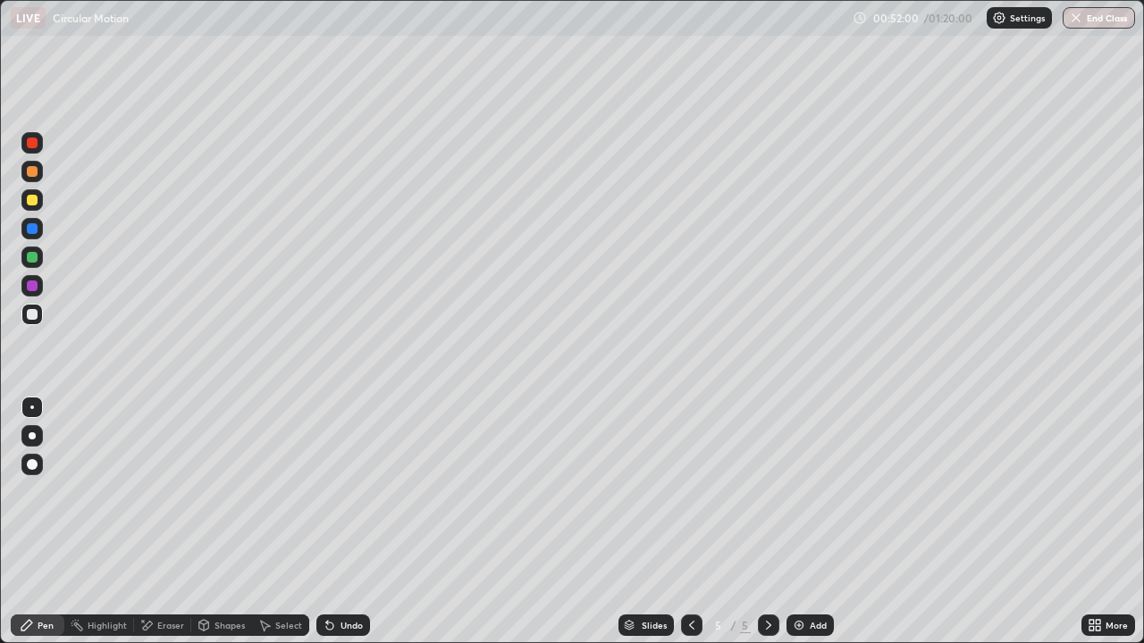
click at [166, 522] on div "Eraser" at bounding box center [170, 625] width 27 height 9
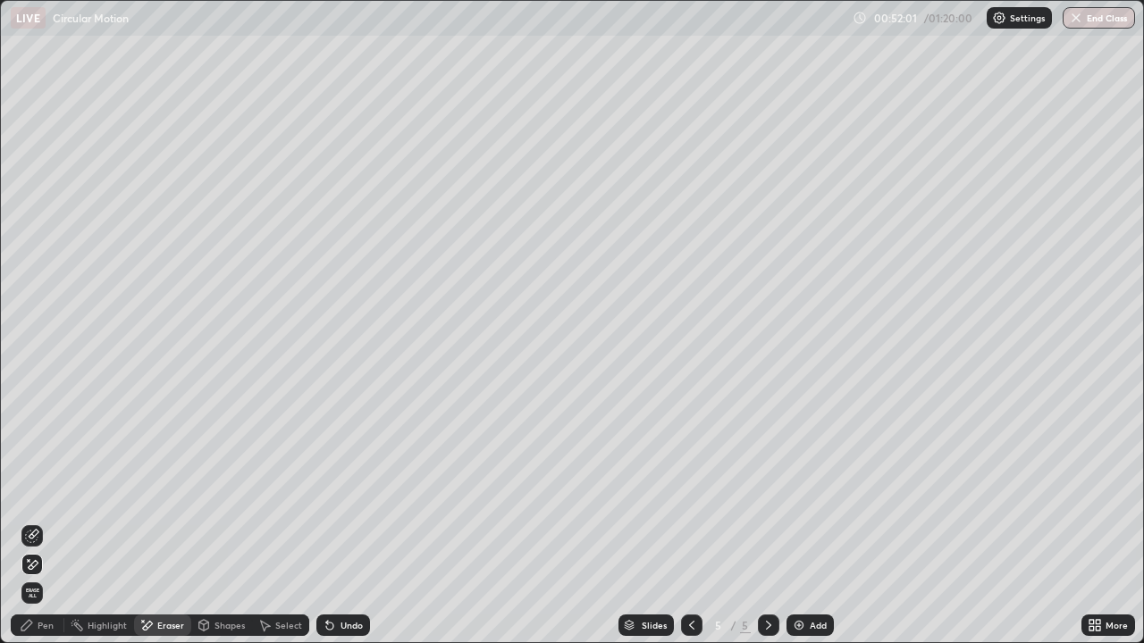
click at [34, 522] on icon at bounding box center [32, 536] width 14 height 14
click at [43, 522] on div "Pen" at bounding box center [38, 625] width 54 height 21
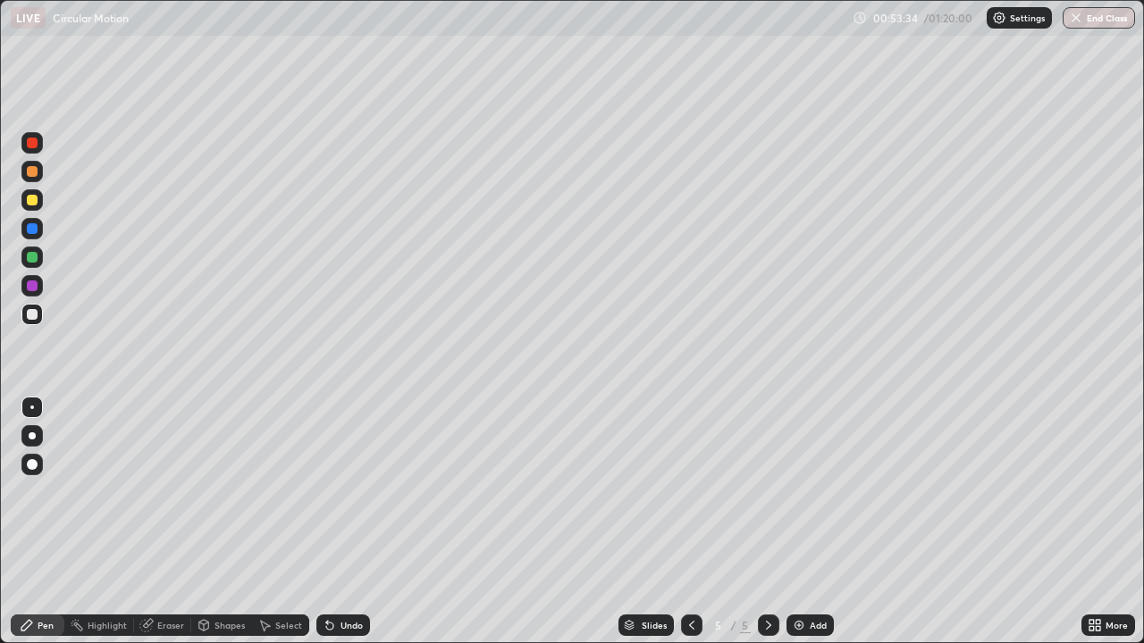
click at [810, 522] on div "Add" at bounding box center [818, 625] width 17 height 9
click at [40, 198] on div at bounding box center [31, 199] width 21 height 21
click at [34, 316] on div at bounding box center [32, 314] width 11 height 11
click at [32, 315] on div at bounding box center [32, 314] width 11 height 11
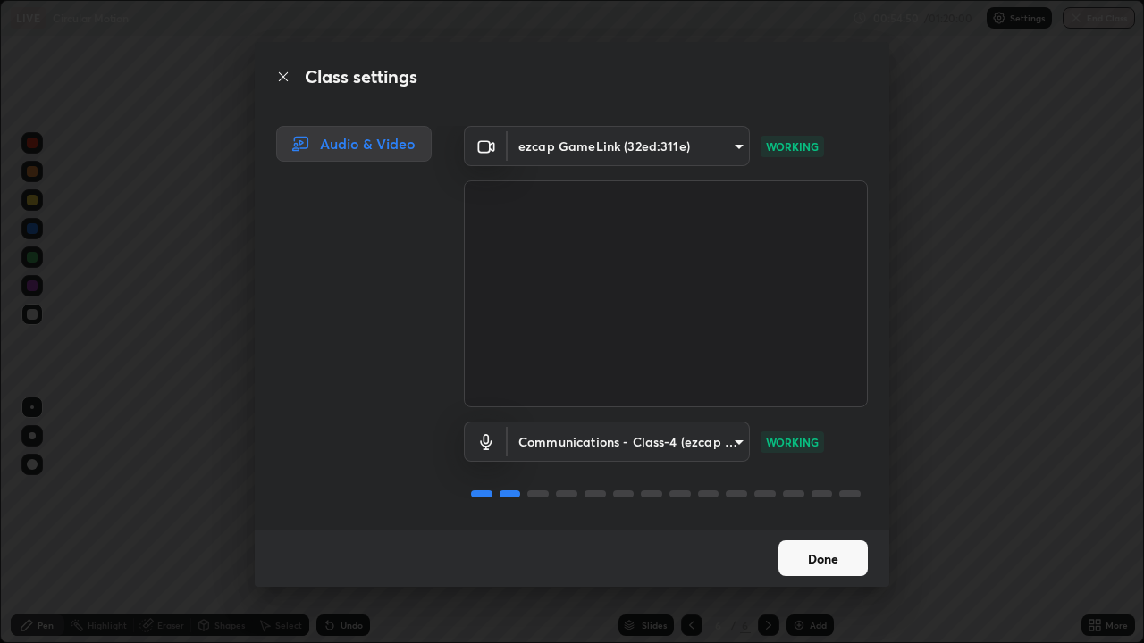
click at [813, 522] on button "Done" at bounding box center [822, 559] width 89 height 36
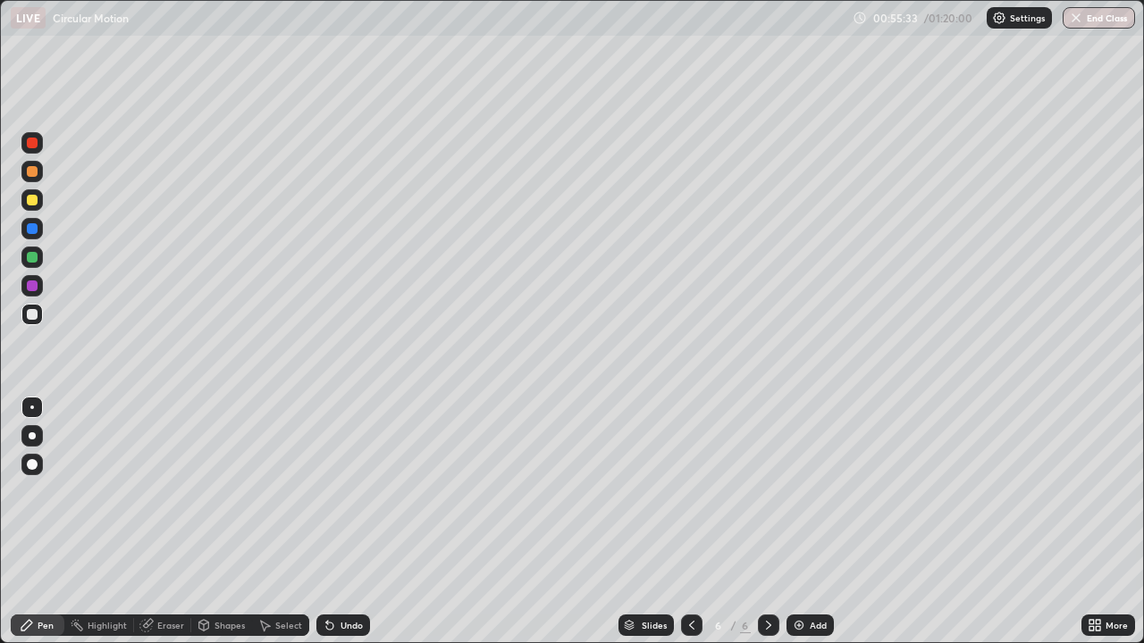
click at [36, 198] on div at bounding box center [32, 200] width 11 height 11
click at [690, 522] on icon at bounding box center [692, 625] width 14 height 14
click at [767, 522] on icon at bounding box center [768, 625] width 14 height 14
click at [688, 522] on icon at bounding box center [692, 625] width 14 height 14
click at [767, 522] on icon at bounding box center [768, 625] width 14 height 14
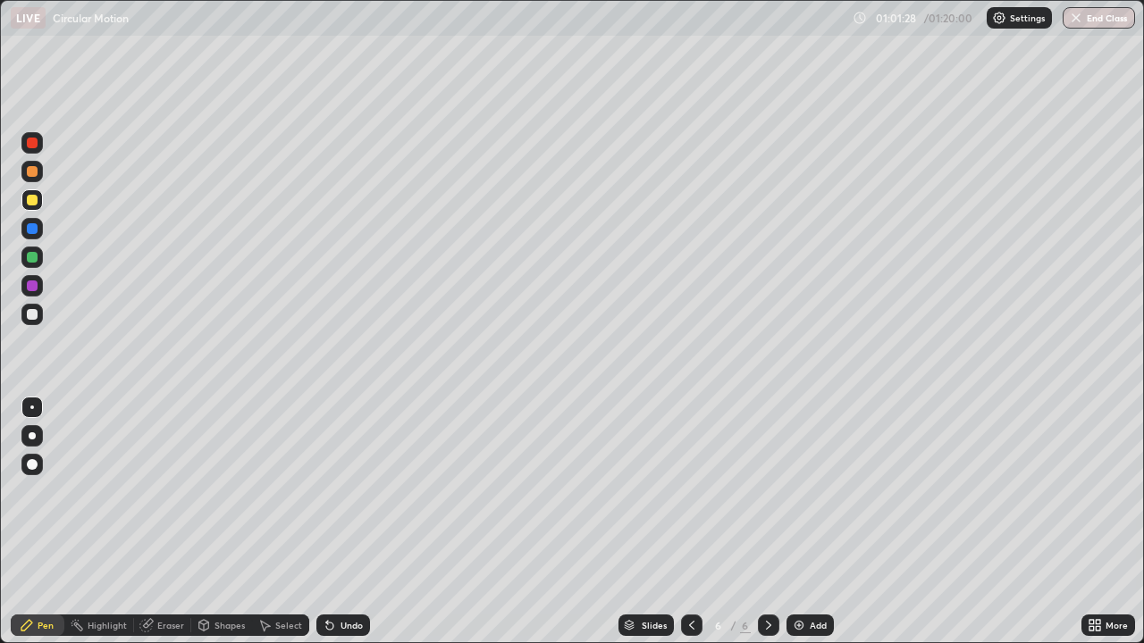
click at [349, 522] on div "Undo" at bounding box center [352, 625] width 22 height 9
click at [691, 522] on icon at bounding box center [692, 625] width 14 height 14
click at [1095, 22] on button "End Class" at bounding box center [1099, 17] width 72 height 21
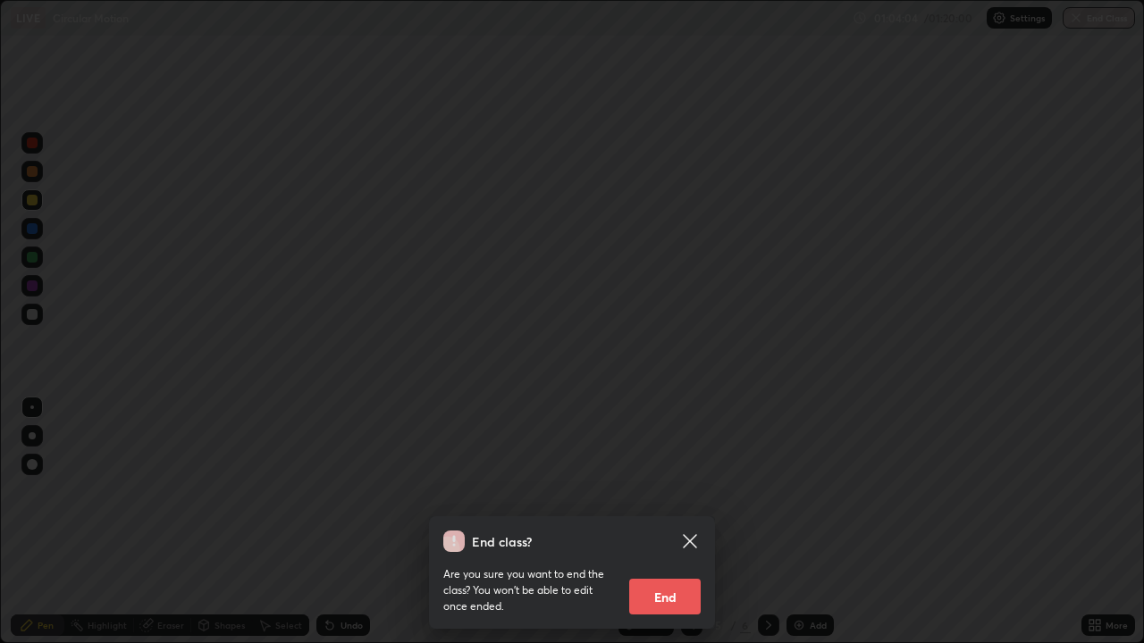
click at [668, 522] on button "End" at bounding box center [664, 597] width 71 height 36
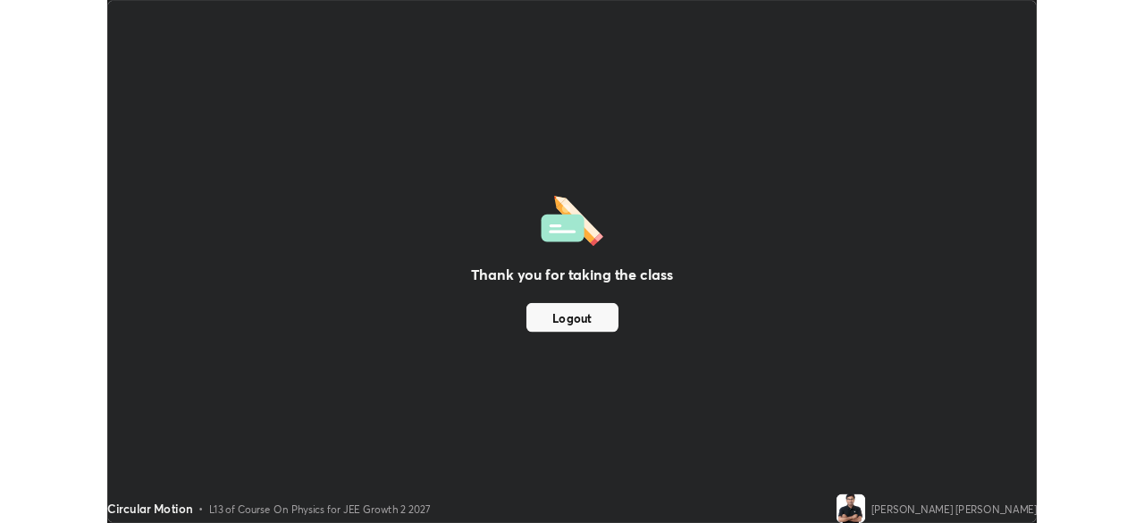
scroll to position [88848, 88227]
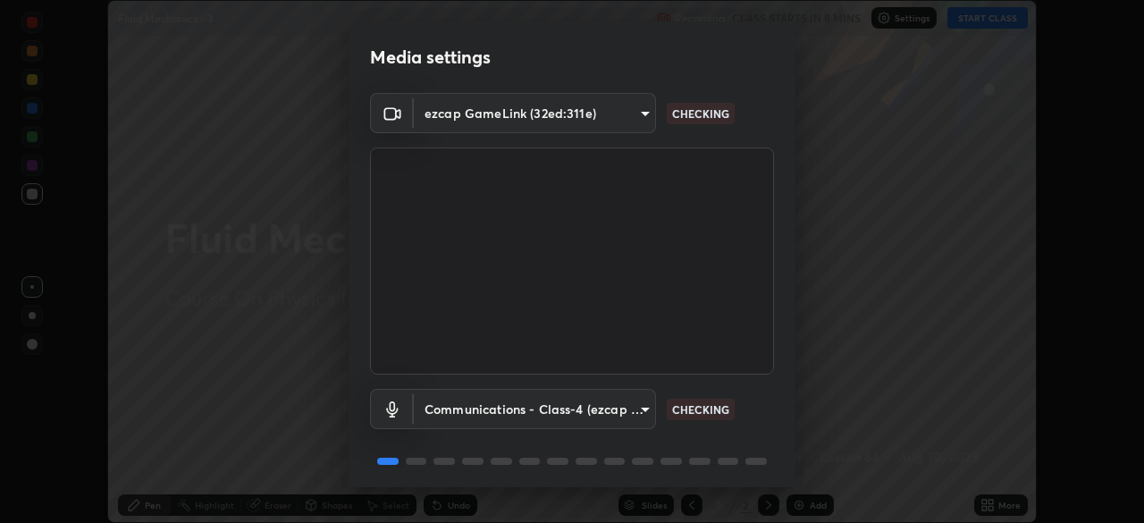
scroll to position [63, 0]
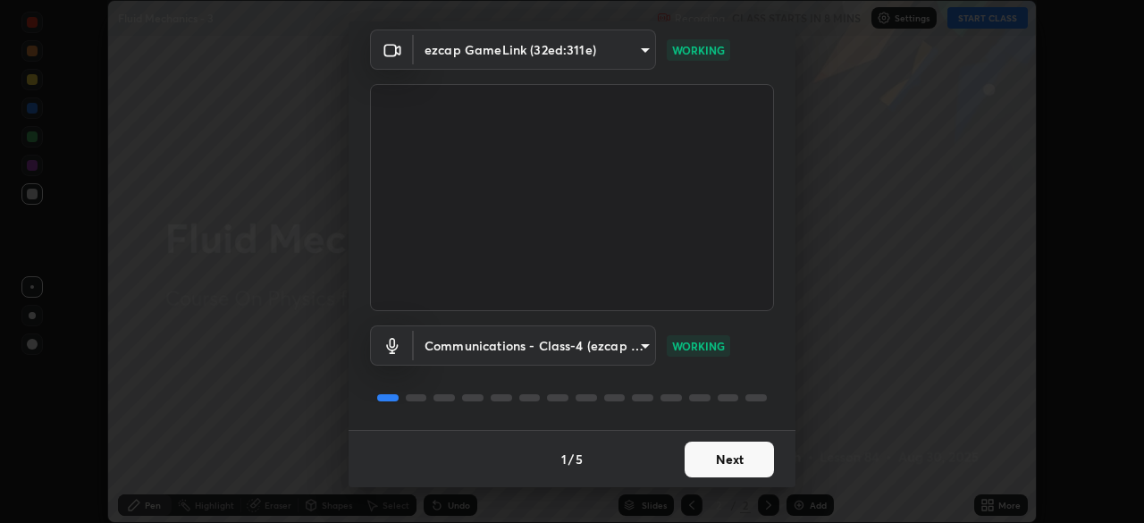
click at [720, 458] on button "Next" at bounding box center [729, 459] width 89 height 36
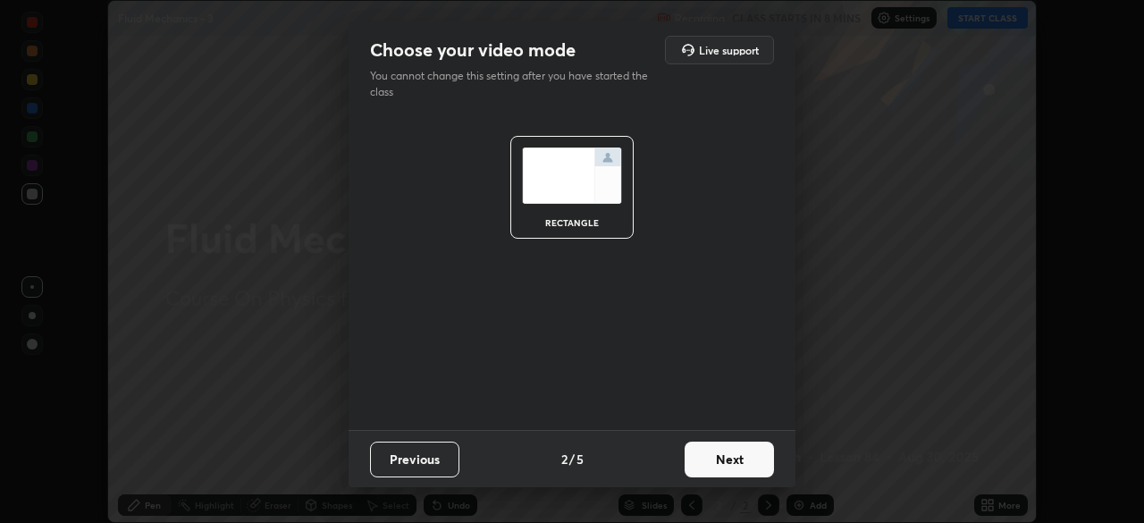
scroll to position [0, 0]
click at [724, 450] on button "Next" at bounding box center [729, 459] width 89 height 36
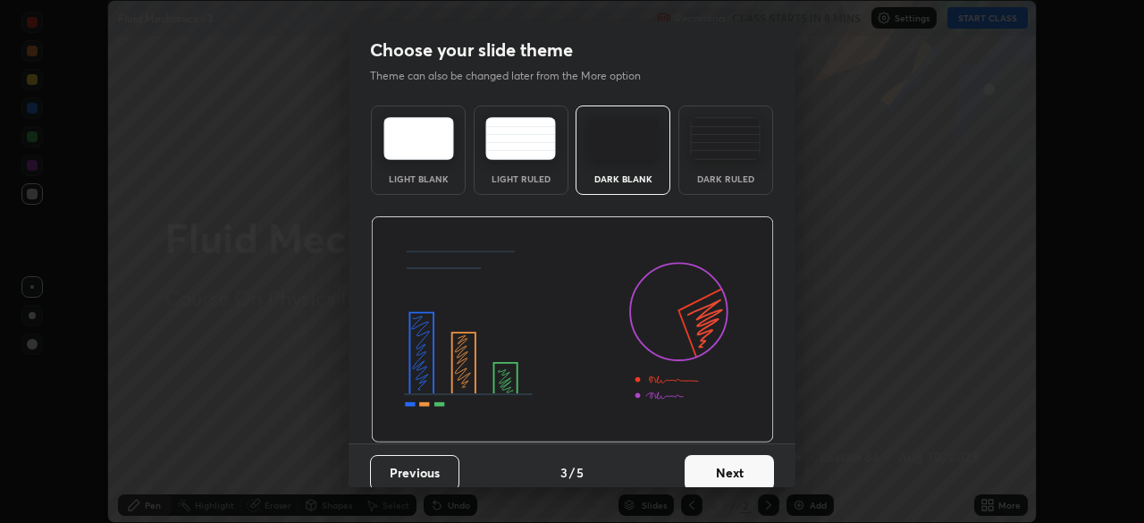
click at [725, 458] on button "Next" at bounding box center [729, 473] width 89 height 36
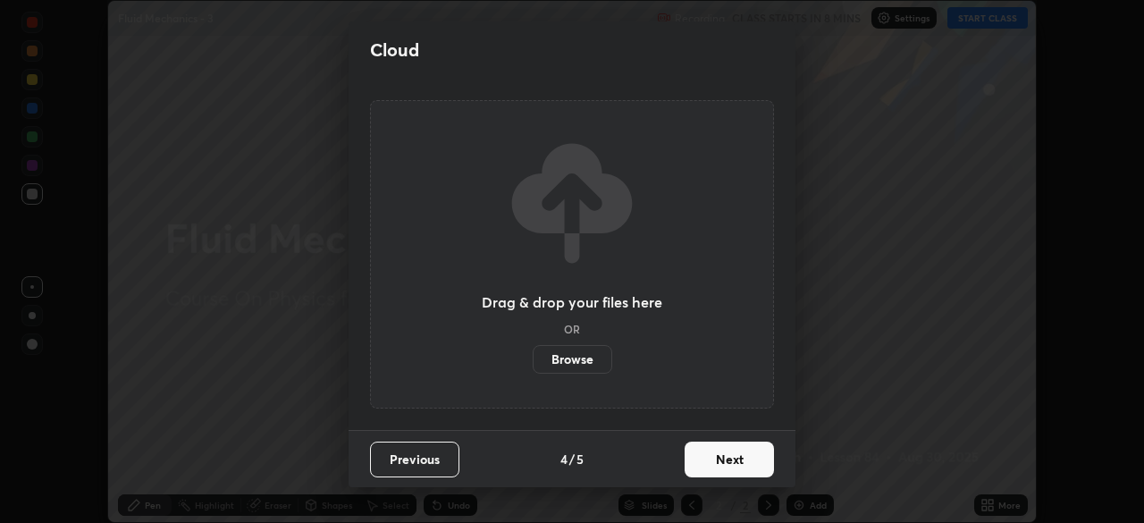
click at [725, 457] on button "Next" at bounding box center [729, 459] width 89 height 36
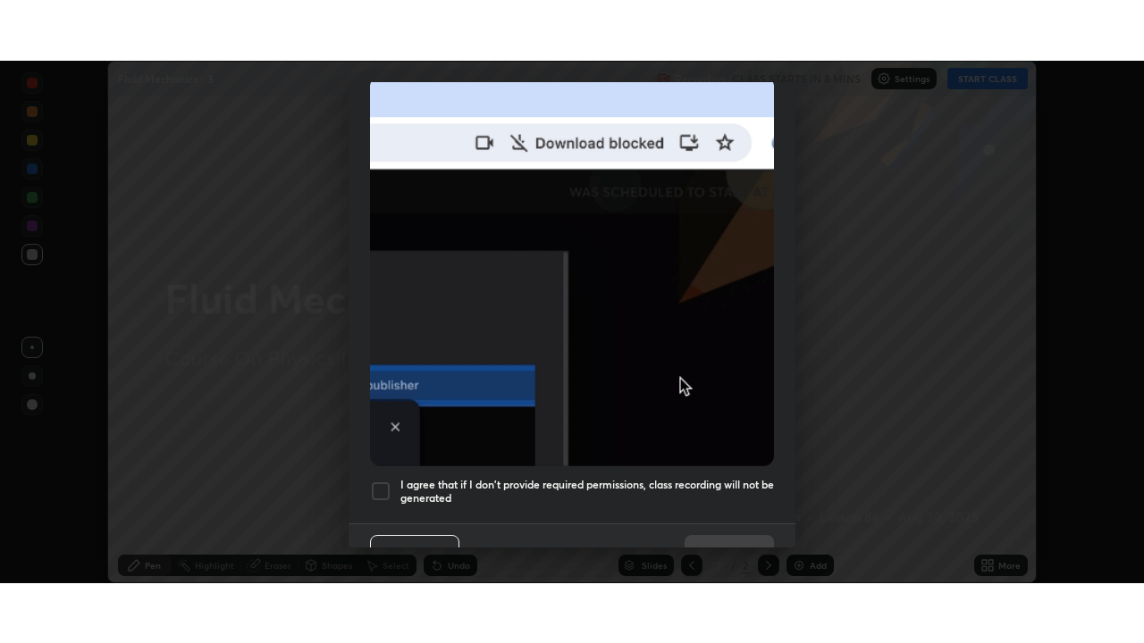
scroll to position [428, 0]
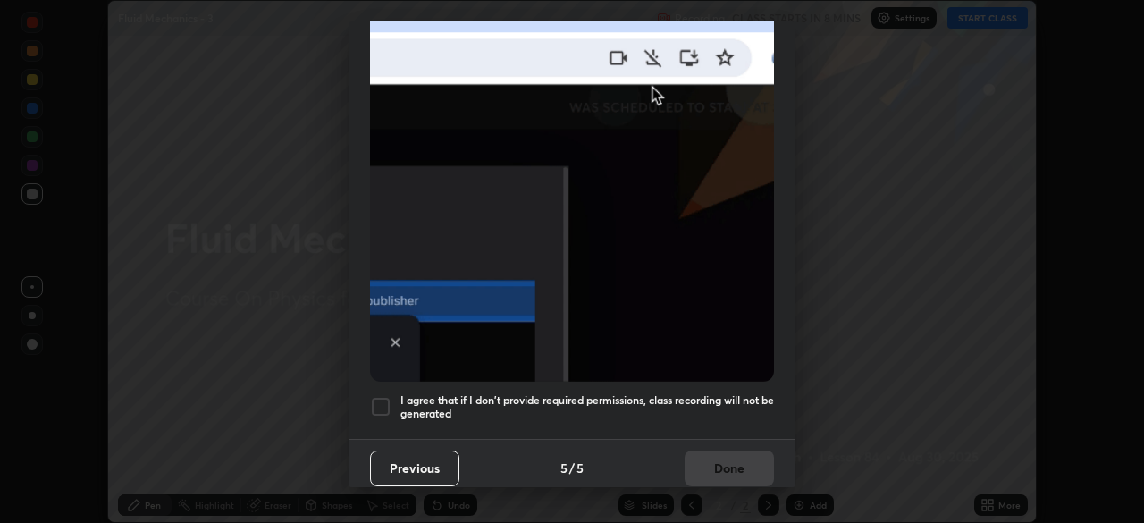
click at [386, 407] on div at bounding box center [380, 406] width 21 height 21
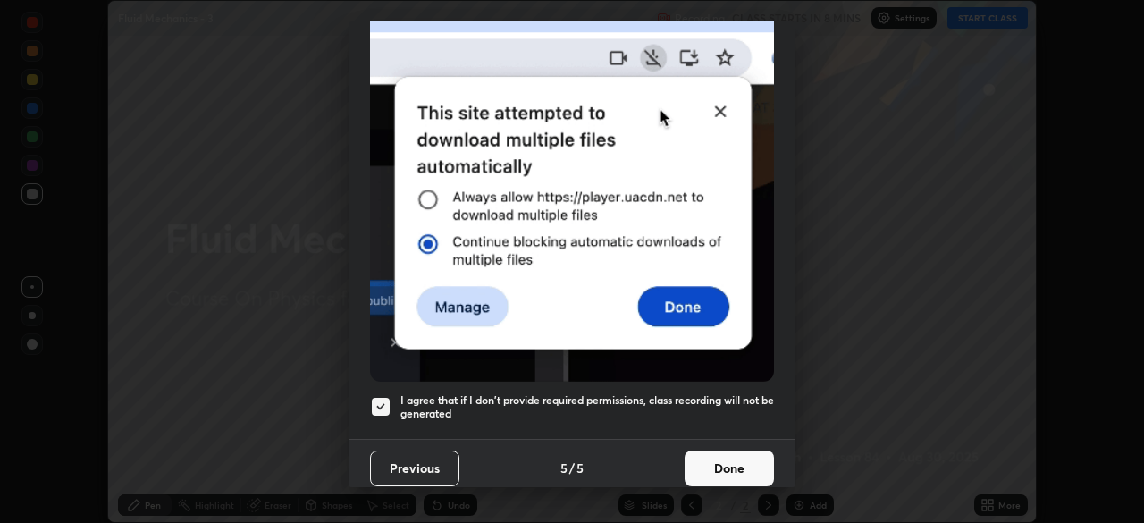
click at [715, 465] on button "Done" at bounding box center [729, 468] width 89 height 36
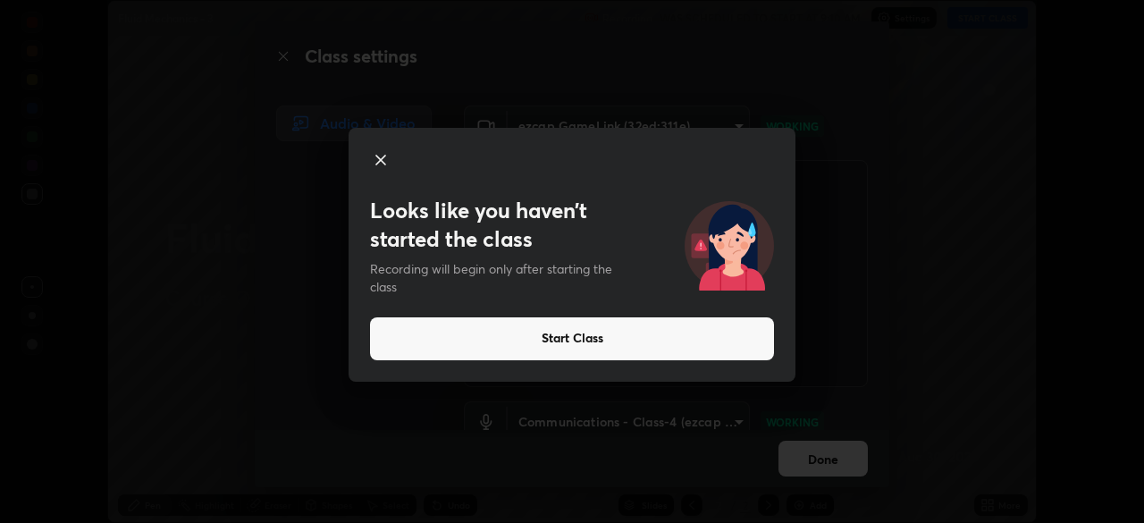
click at [586, 327] on button "Start Class" at bounding box center [572, 338] width 404 height 43
click at [549, 337] on button "Start Class" at bounding box center [572, 338] width 404 height 43
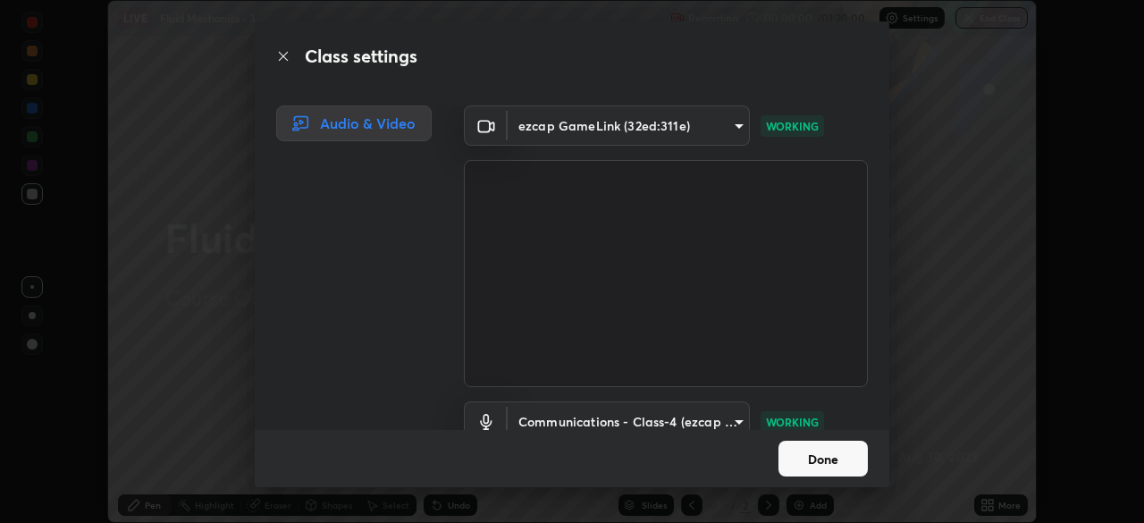
click at [542, 337] on video at bounding box center [666, 273] width 404 height 227
click at [806, 449] on button "Done" at bounding box center [822, 459] width 89 height 36
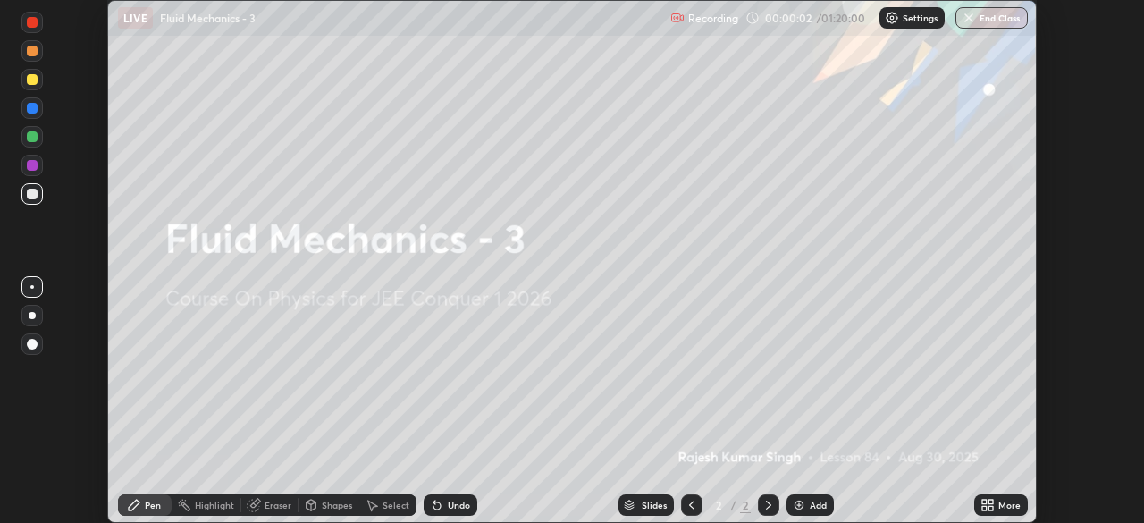
click at [817, 501] on div "Add" at bounding box center [818, 504] width 17 height 9
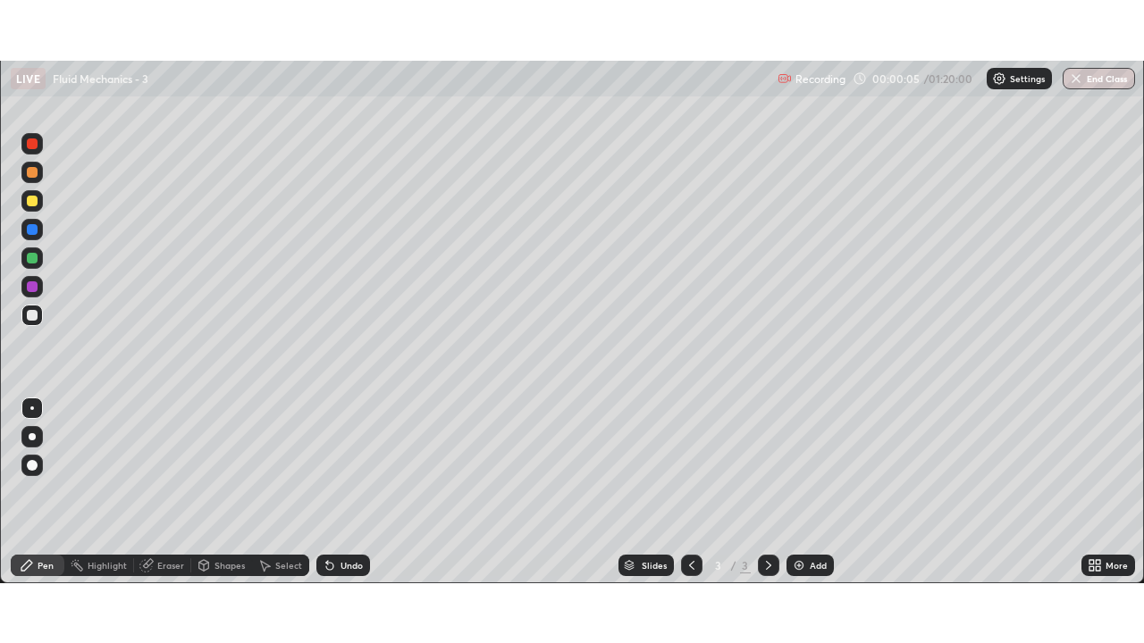
scroll to position [643, 1144]
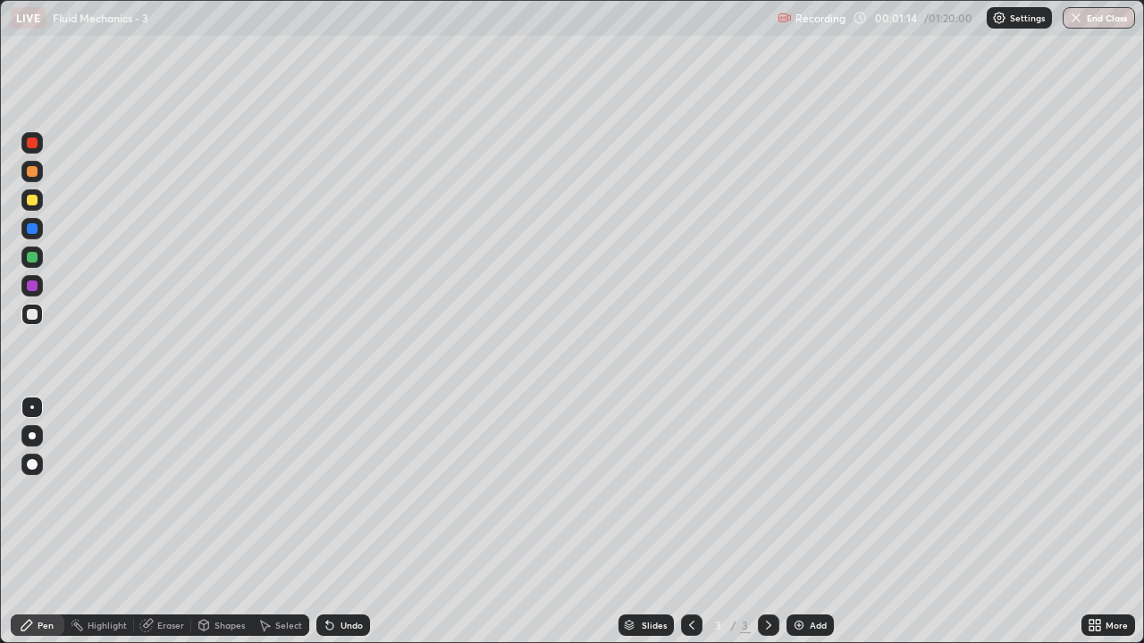
click at [35, 206] on div at bounding box center [31, 199] width 21 height 21
click at [31, 315] on div at bounding box center [32, 314] width 11 height 11
click at [341, 522] on div "Undo" at bounding box center [352, 625] width 22 height 9
click at [342, 522] on div "Undo" at bounding box center [352, 625] width 22 height 9
click at [34, 256] on div at bounding box center [32, 257] width 11 height 11
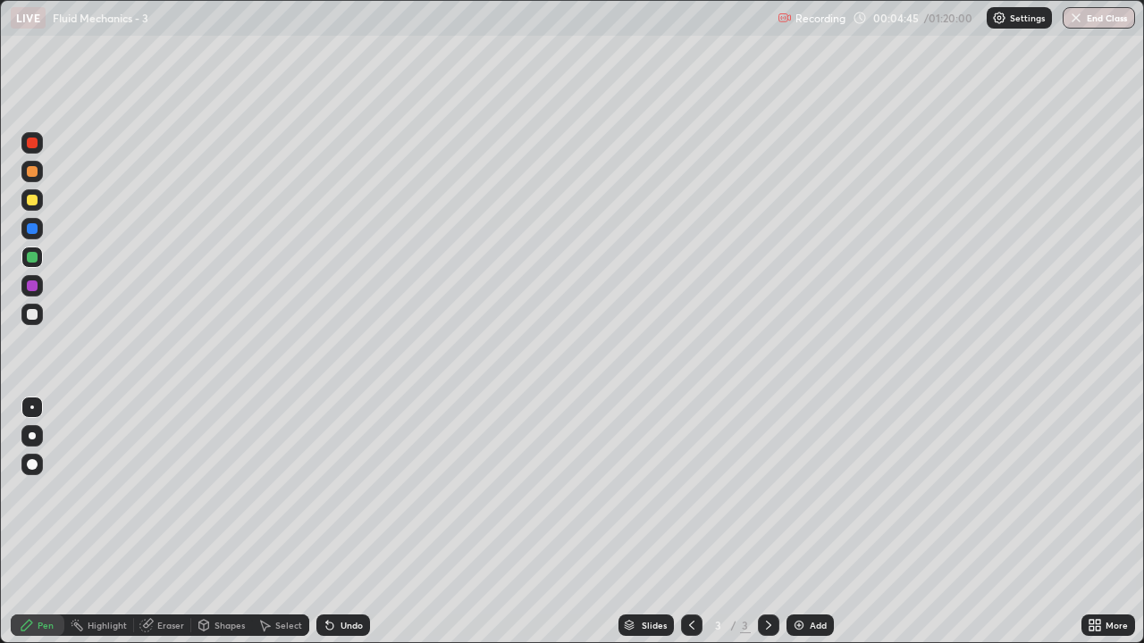
click at [29, 319] on div at bounding box center [32, 314] width 11 height 11
click at [814, 522] on div "Add" at bounding box center [809, 625] width 47 height 21
click at [34, 203] on div at bounding box center [32, 200] width 11 height 11
click at [171, 522] on div "Eraser" at bounding box center [162, 625] width 57 height 21
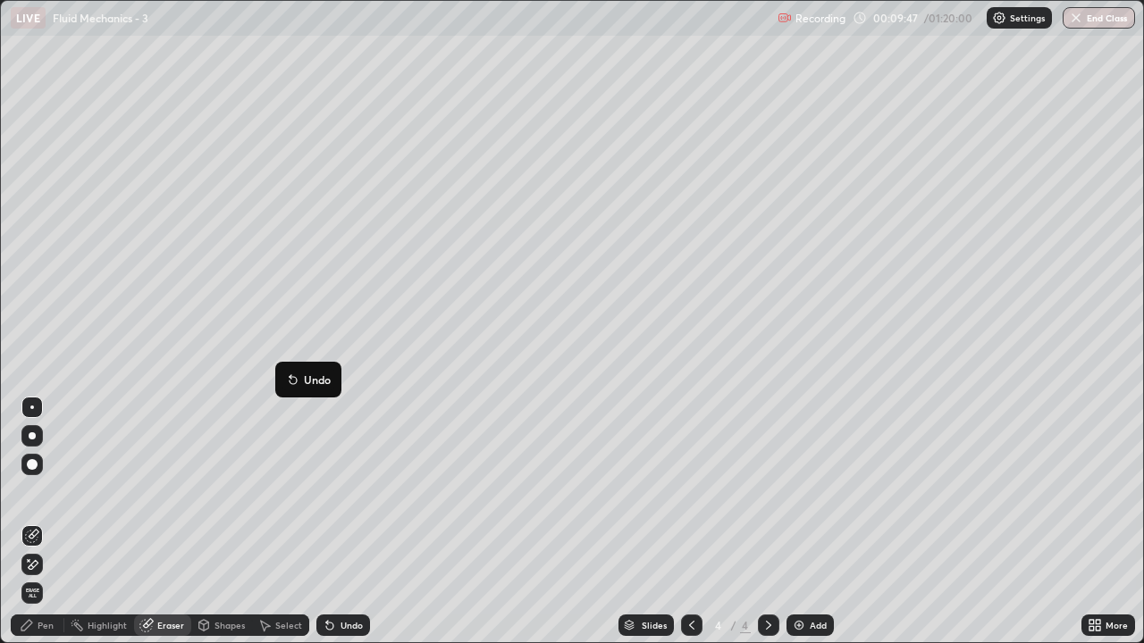
click at [321, 380] on p "Undo" at bounding box center [317, 380] width 27 height 14
click at [47, 522] on div "Pen" at bounding box center [38, 625] width 54 height 21
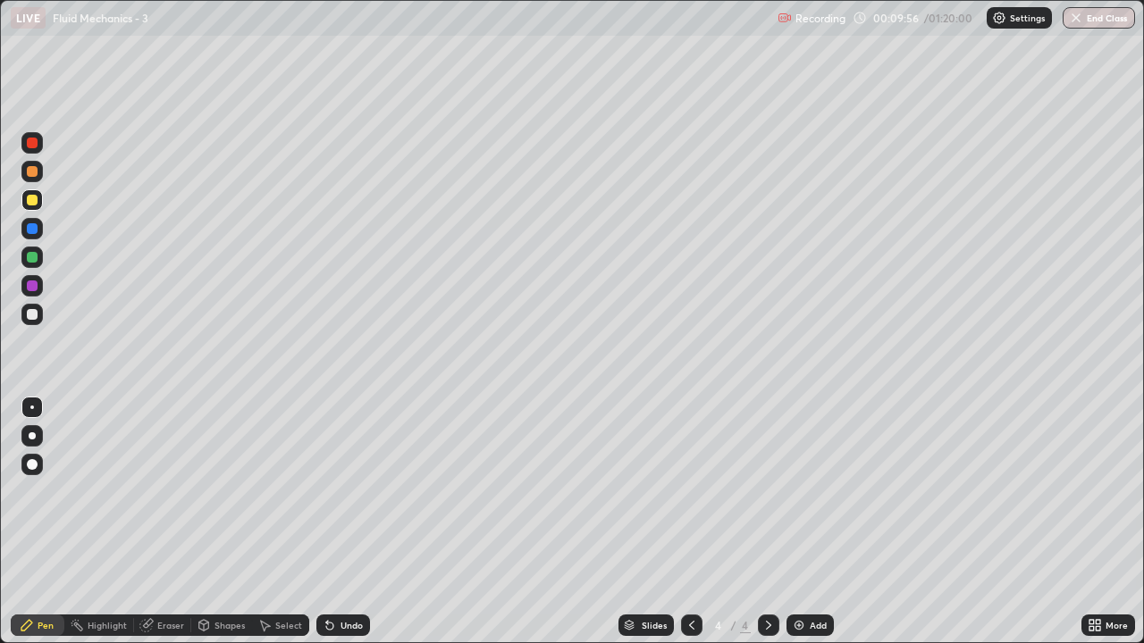
click at [117, 522] on div "Highlight" at bounding box center [107, 625] width 39 height 9
click at [170, 522] on div "Eraser" at bounding box center [170, 625] width 27 height 9
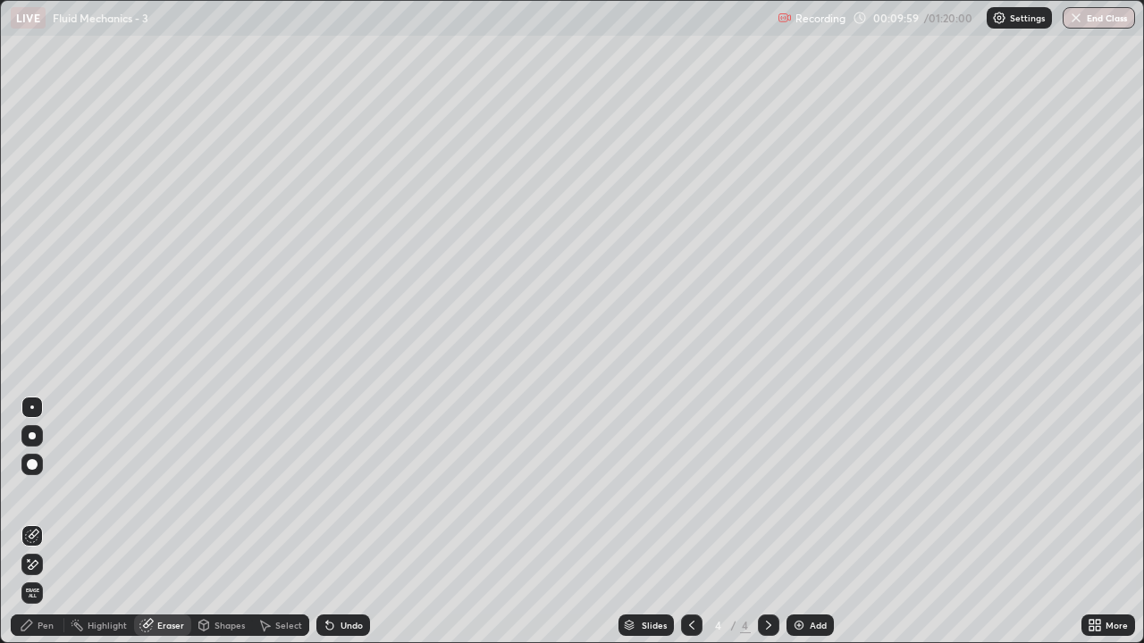
click at [42, 522] on div "Pen" at bounding box center [46, 625] width 16 height 9
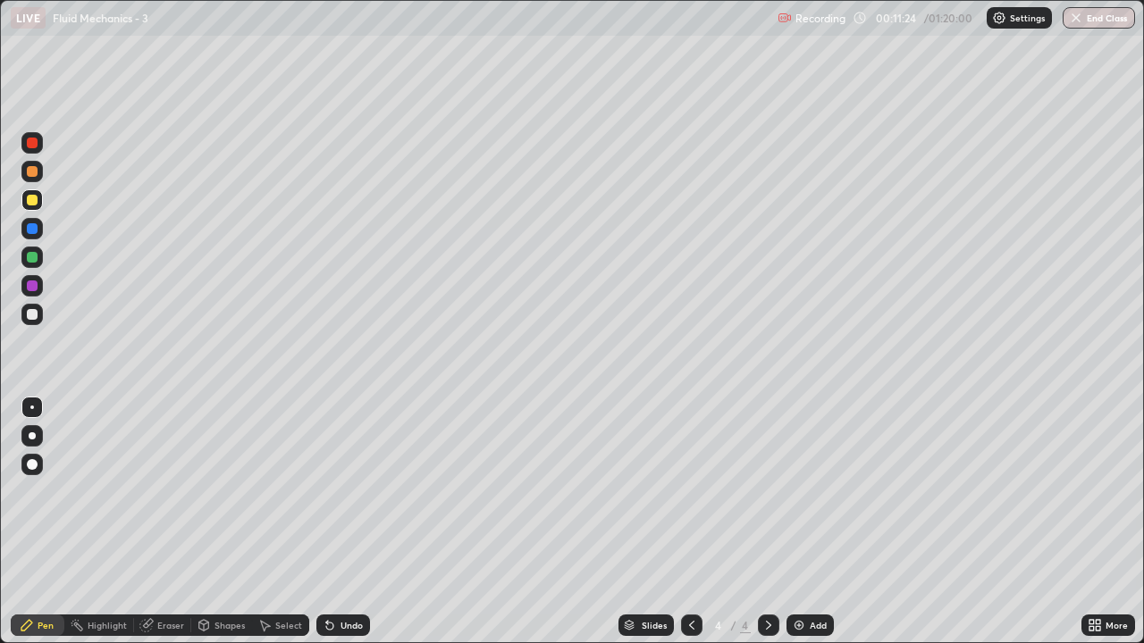
click at [32, 254] on div at bounding box center [32, 257] width 11 height 11
click at [35, 197] on div at bounding box center [32, 200] width 11 height 11
click at [56, 522] on div "Pen" at bounding box center [38, 625] width 54 height 21
click at [30, 141] on div at bounding box center [32, 143] width 11 height 11
click at [813, 522] on div "Add" at bounding box center [818, 625] width 17 height 9
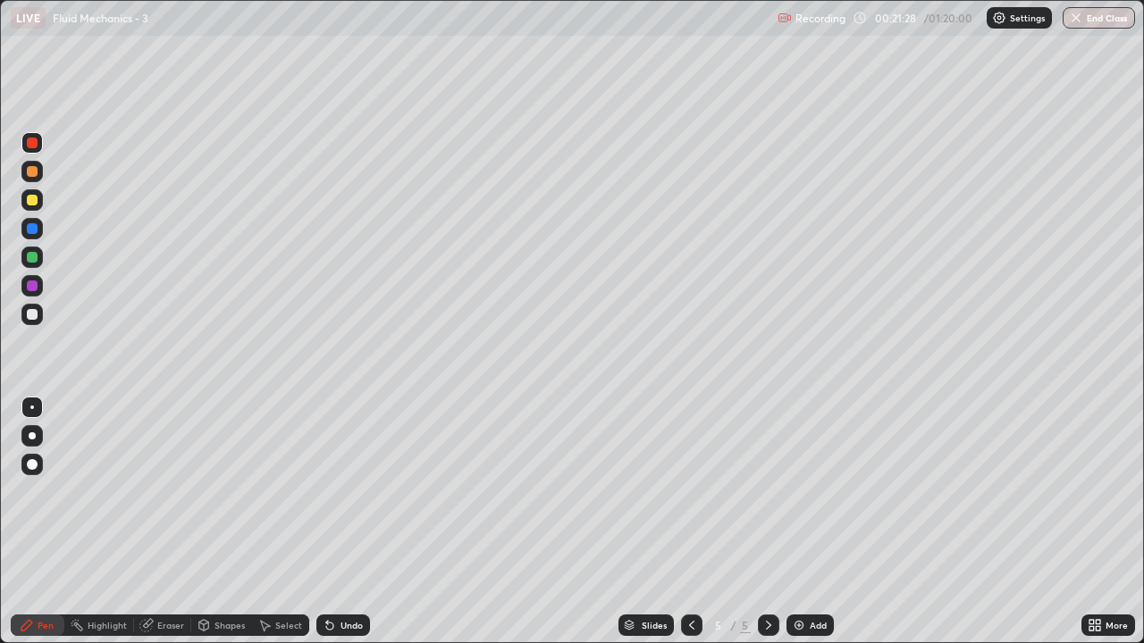
click at [35, 312] on div at bounding box center [32, 314] width 11 height 11
click at [25, 207] on div at bounding box center [31, 199] width 21 height 21
click at [173, 522] on div "Eraser" at bounding box center [170, 625] width 27 height 9
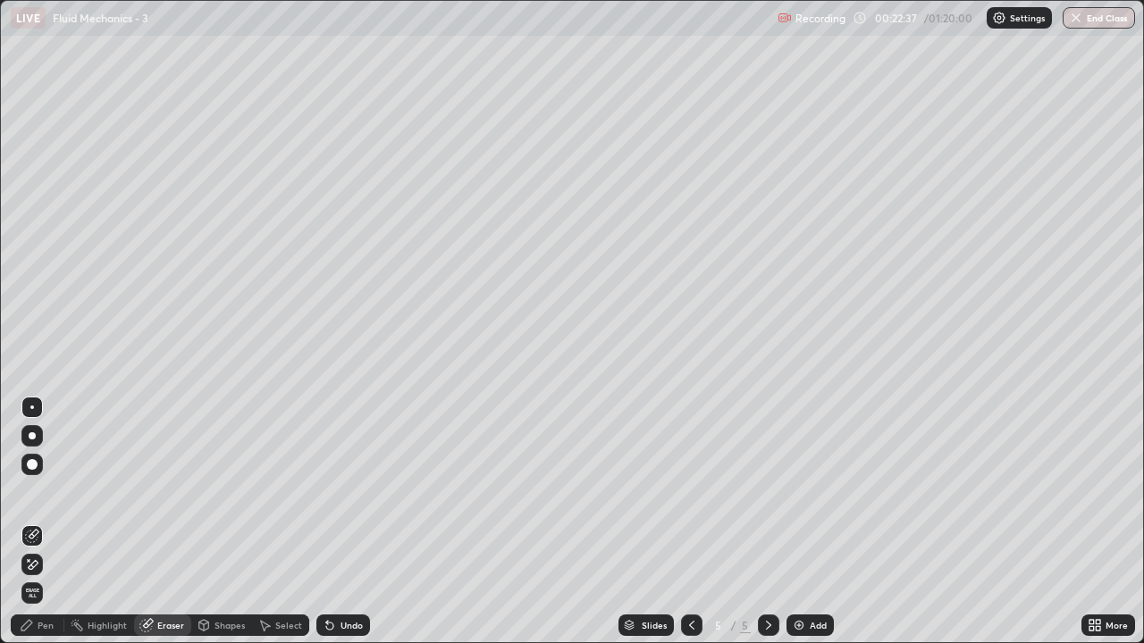
click at [41, 522] on div "Pen" at bounding box center [46, 625] width 16 height 9
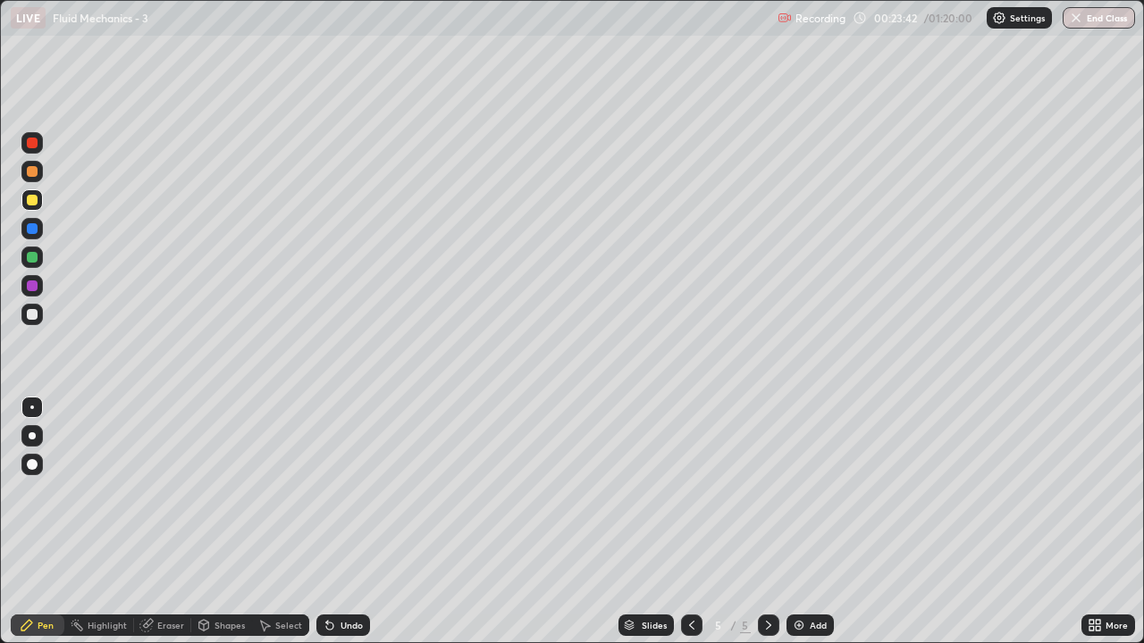
click at [695, 522] on div at bounding box center [691, 625] width 21 height 21
click at [767, 522] on icon at bounding box center [768, 625] width 14 height 14
click at [810, 522] on div "Add" at bounding box center [818, 625] width 17 height 9
click at [36, 170] on div at bounding box center [32, 171] width 11 height 11
click at [32, 200] on div at bounding box center [32, 200] width 11 height 11
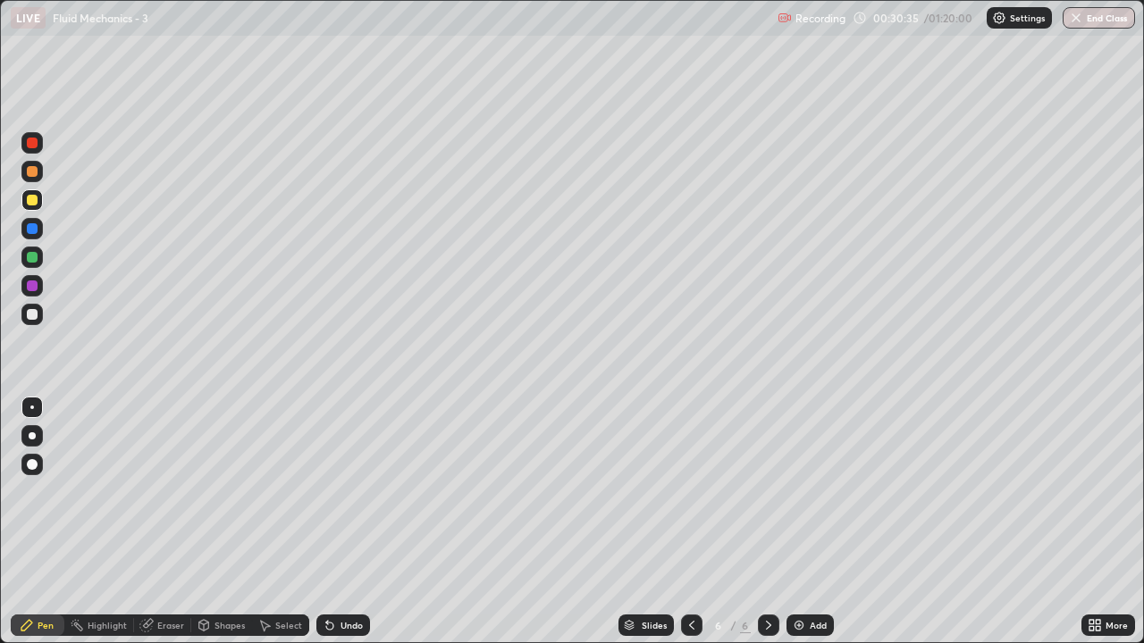
click at [29, 315] on div at bounding box center [32, 314] width 11 height 11
click at [32, 202] on div at bounding box center [32, 200] width 11 height 11
click at [815, 522] on div "Add" at bounding box center [818, 625] width 17 height 9
click at [35, 317] on div at bounding box center [32, 314] width 11 height 11
click at [822, 522] on div "Add" at bounding box center [809, 625] width 47 height 21
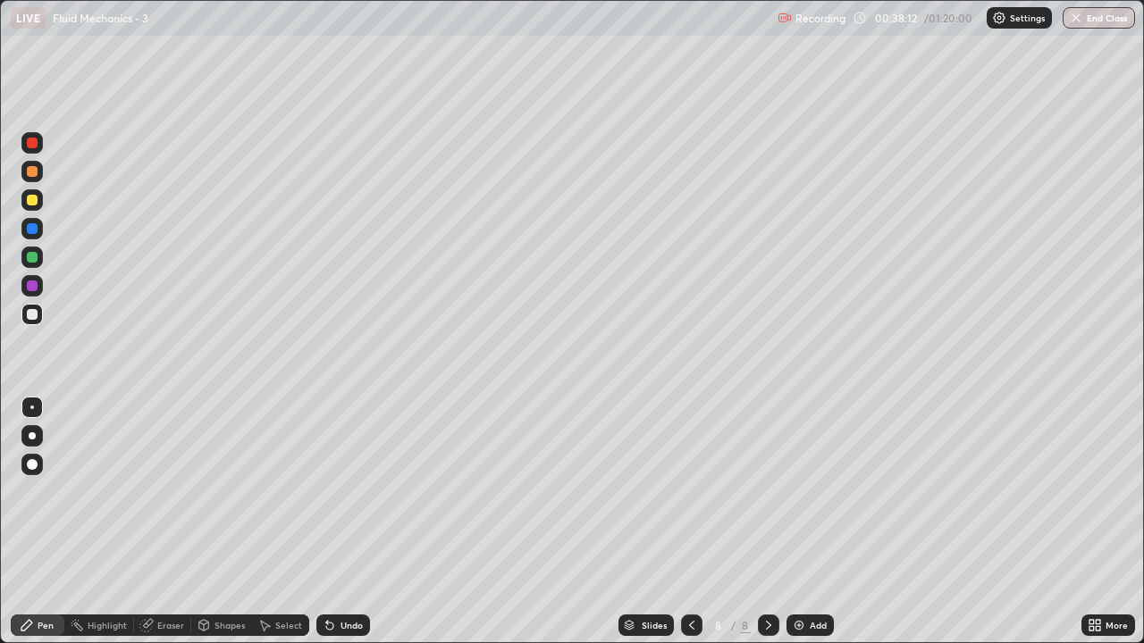
click at [32, 201] on div at bounding box center [32, 200] width 11 height 11
click at [38, 314] on div at bounding box center [31, 314] width 21 height 21
click at [35, 146] on div at bounding box center [32, 143] width 11 height 11
click at [800, 522] on img at bounding box center [799, 625] width 14 height 14
click at [36, 315] on div at bounding box center [32, 314] width 11 height 11
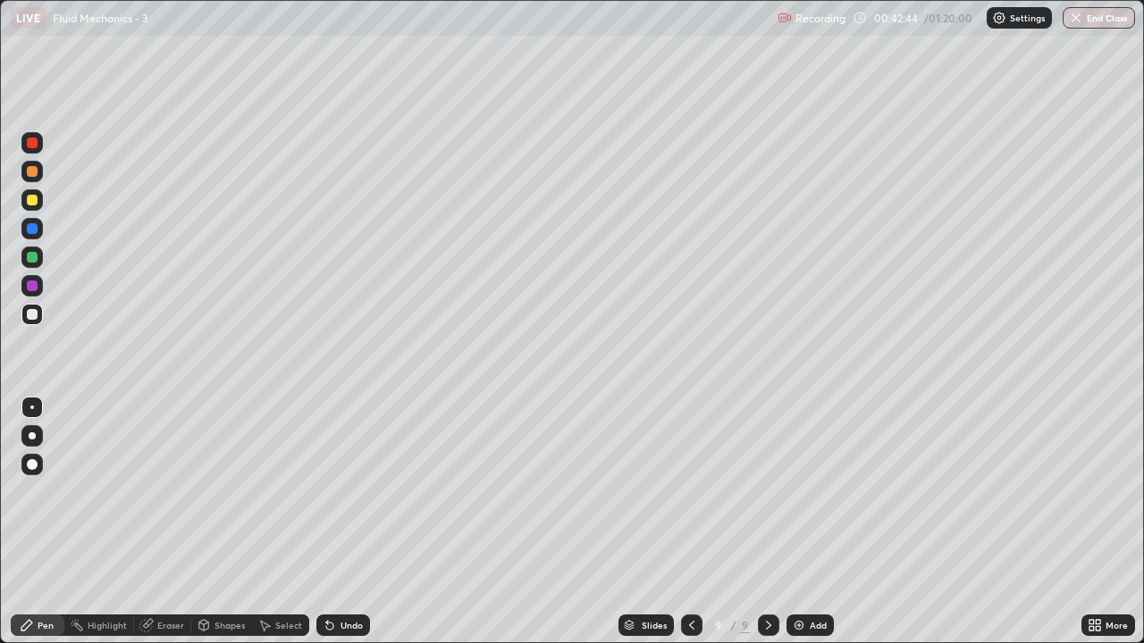
click at [690, 522] on icon at bounding box center [692, 625] width 14 height 14
click at [818, 522] on div "Add" at bounding box center [818, 625] width 17 height 9
click at [30, 288] on div at bounding box center [32, 286] width 11 height 11
click at [34, 314] on div at bounding box center [32, 314] width 11 height 11
click at [37, 197] on div at bounding box center [32, 200] width 11 height 11
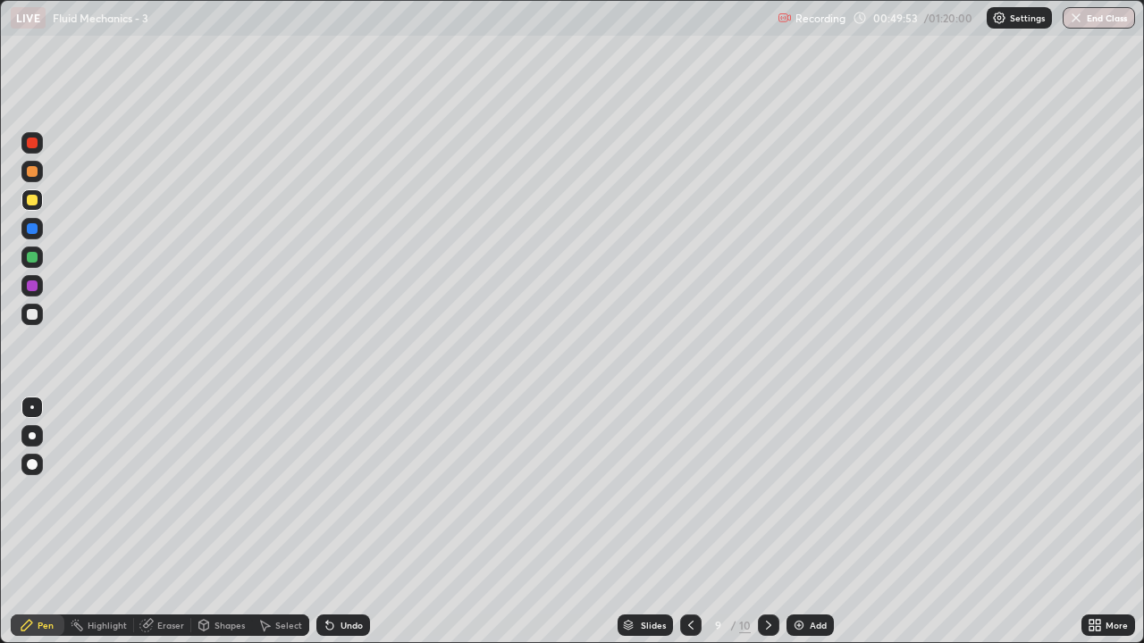
click at [813, 522] on div "Add" at bounding box center [818, 625] width 17 height 9
click at [33, 315] on div at bounding box center [32, 314] width 11 height 11
click at [691, 522] on icon at bounding box center [692, 625] width 14 height 14
click at [812, 522] on div "Add" at bounding box center [818, 625] width 17 height 9
click at [35, 197] on div at bounding box center [32, 200] width 11 height 11
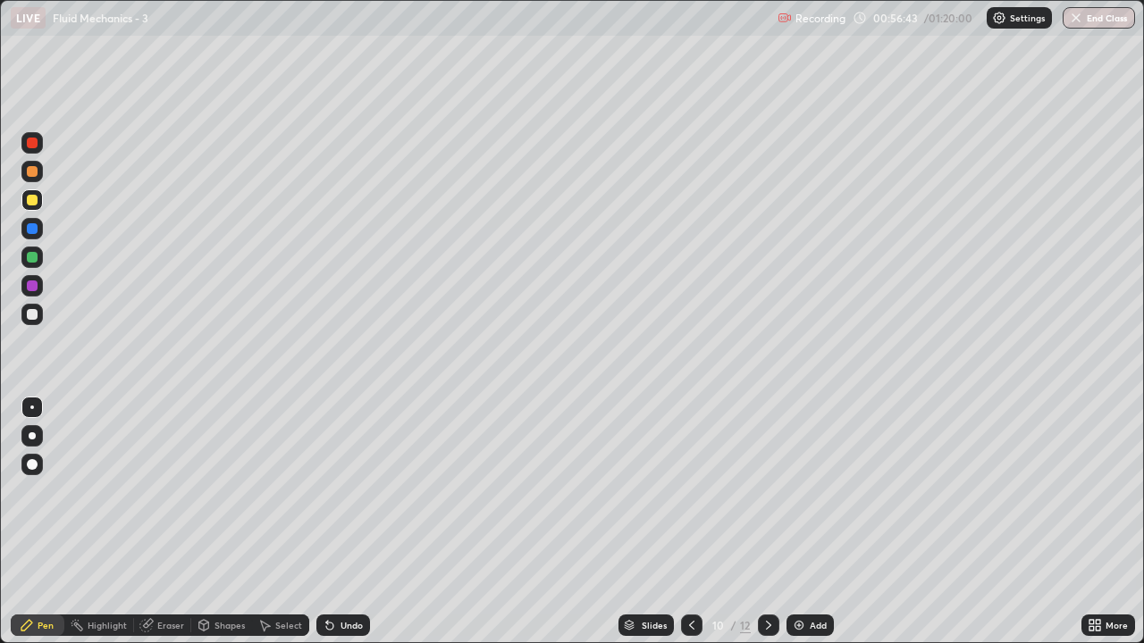
click at [48, 522] on div "Pen" at bounding box center [46, 625] width 16 height 9
click at [35, 171] on div at bounding box center [32, 171] width 11 height 11
click at [30, 314] on div at bounding box center [32, 314] width 11 height 11
click at [803, 522] on div "Add" at bounding box center [809, 625] width 47 height 21
click at [1089, 12] on button "End Class" at bounding box center [1099, 17] width 72 height 21
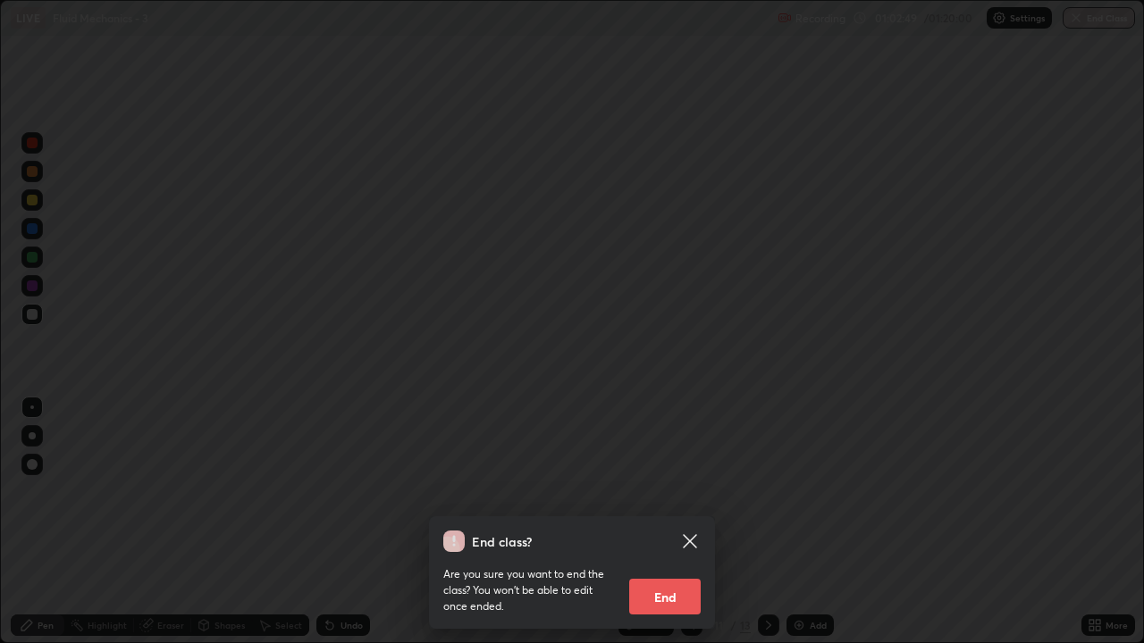
click at [657, 522] on button "End" at bounding box center [664, 597] width 71 height 36
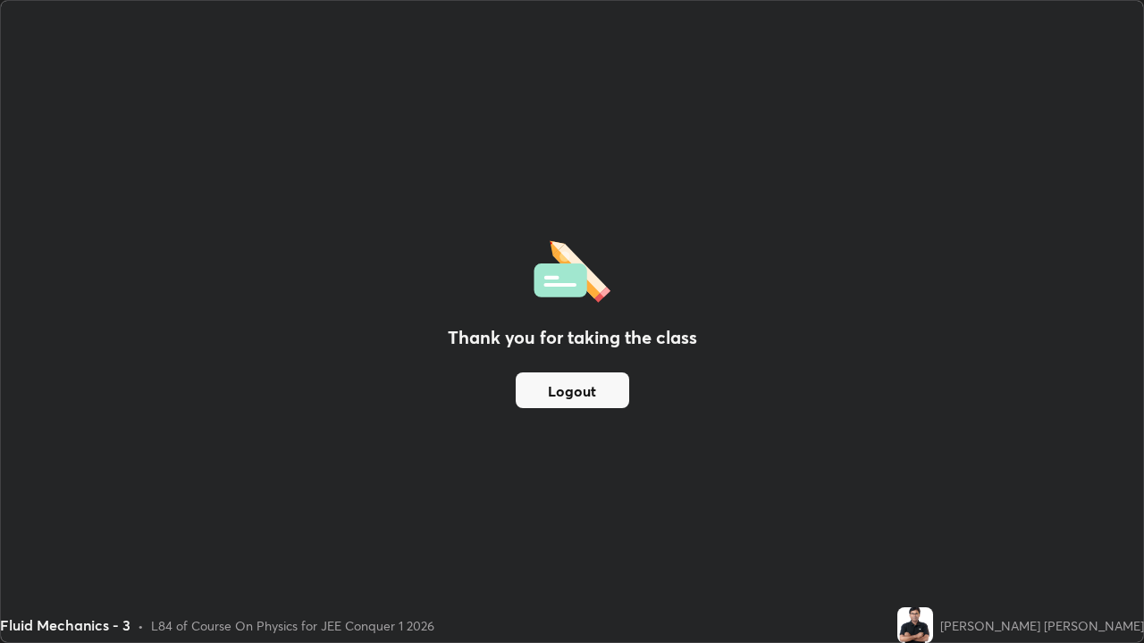
click at [589, 388] on button "Logout" at bounding box center [573, 391] width 114 height 36
